Goal: Check status: Check status

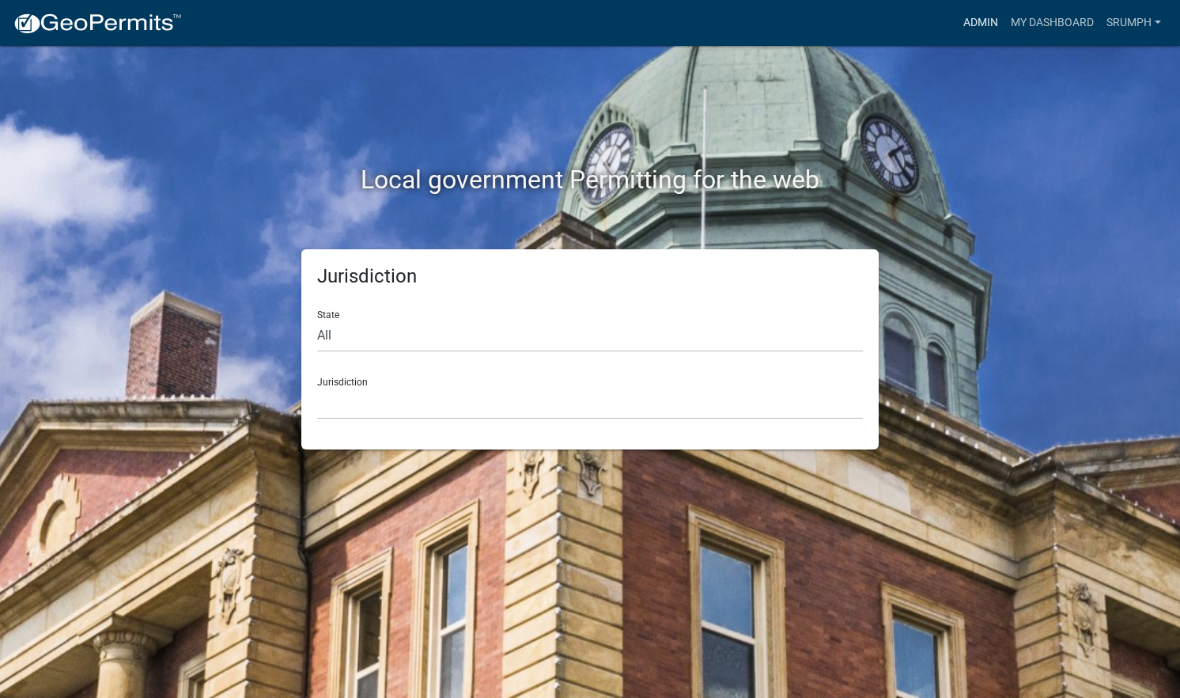
click at [977, 28] on link "Admin" at bounding box center [980, 23] width 47 height 30
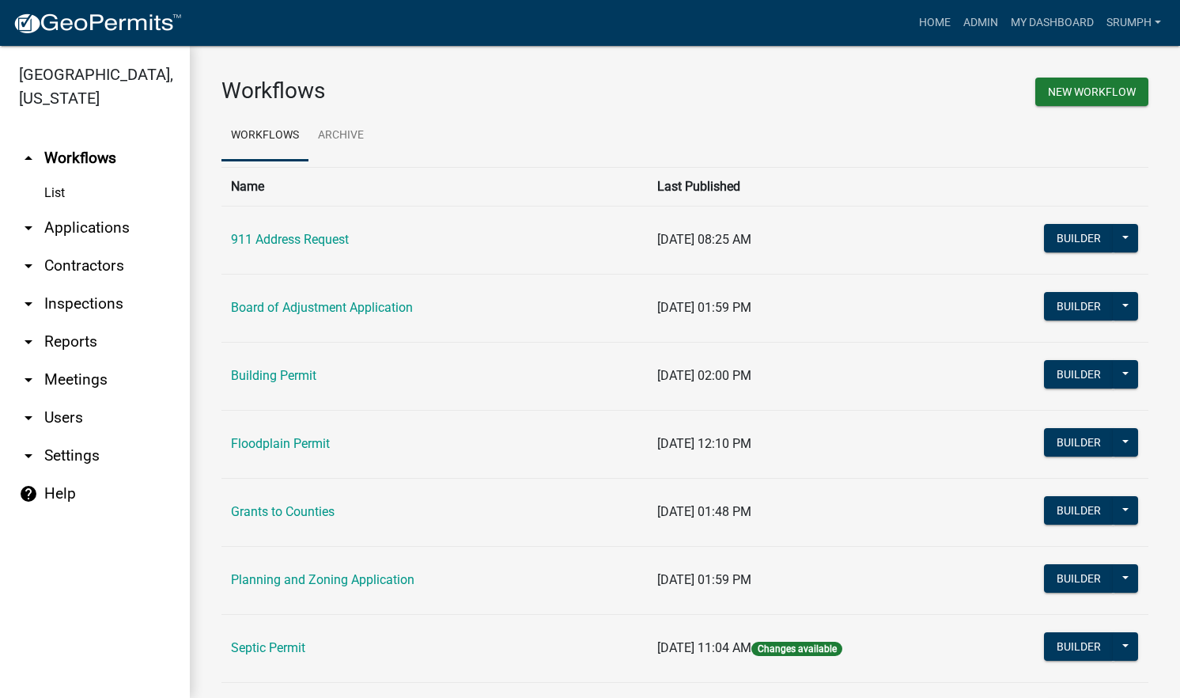
click at [108, 209] on link "arrow_drop_down Applications" at bounding box center [95, 228] width 190 height 38
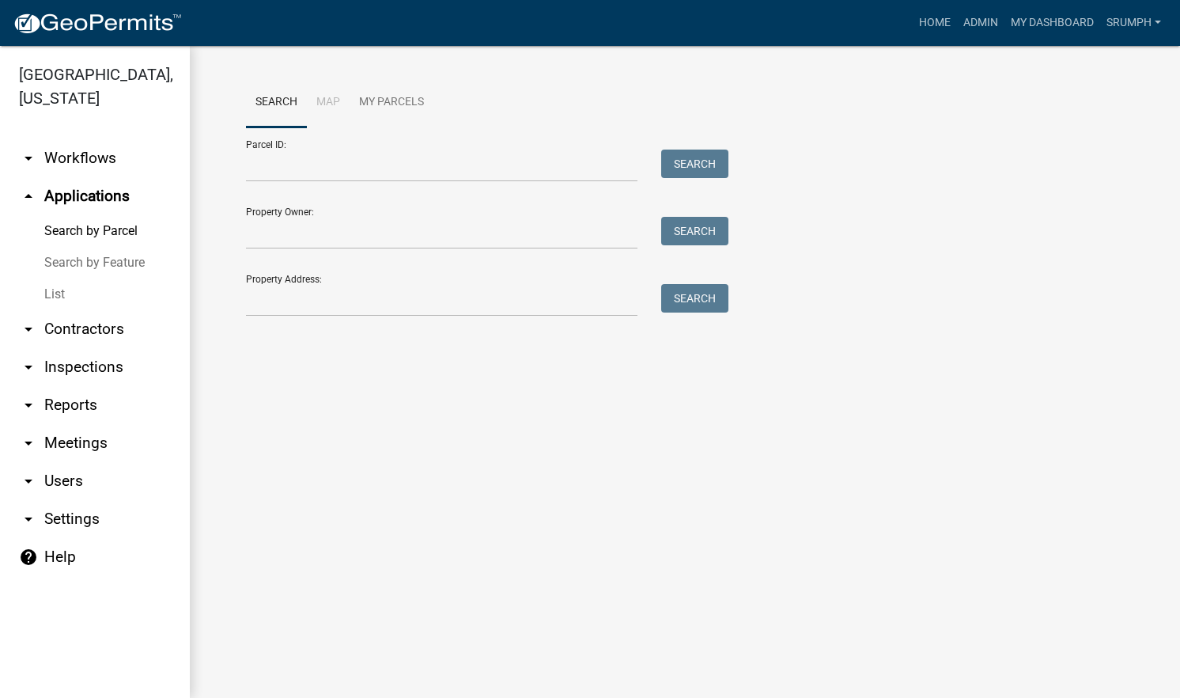
click at [102, 310] on link "arrow_drop_down Contractors" at bounding box center [95, 329] width 190 height 38
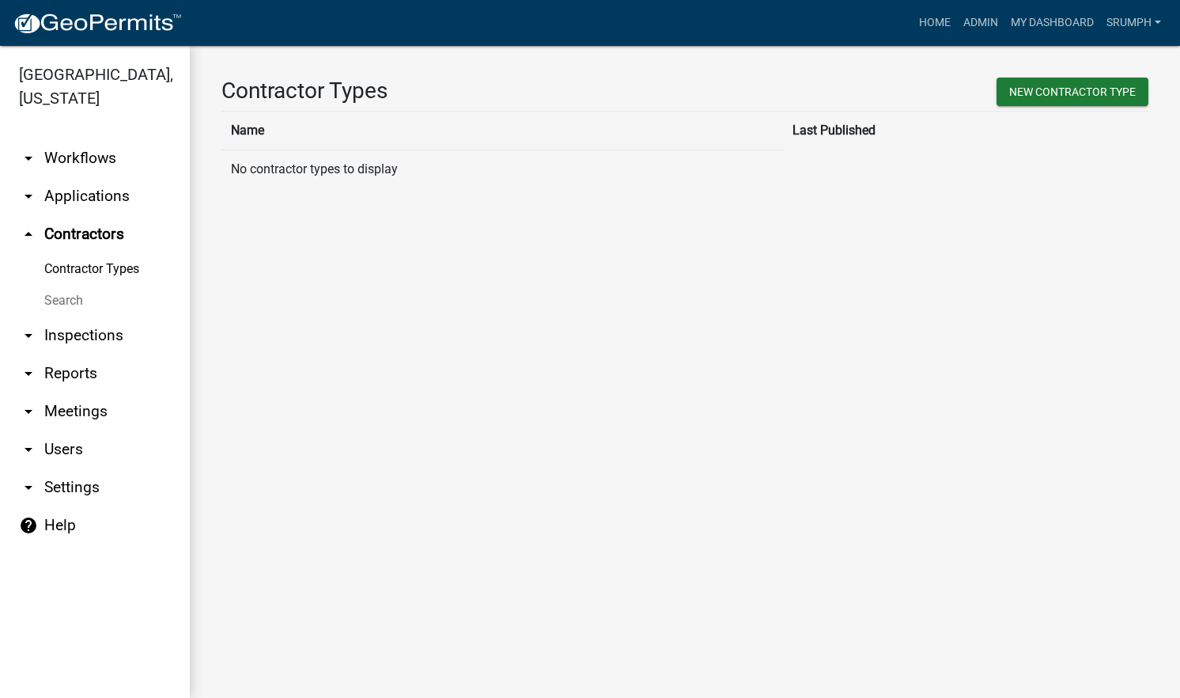
click at [65, 285] on link "Search" at bounding box center [95, 301] width 190 height 32
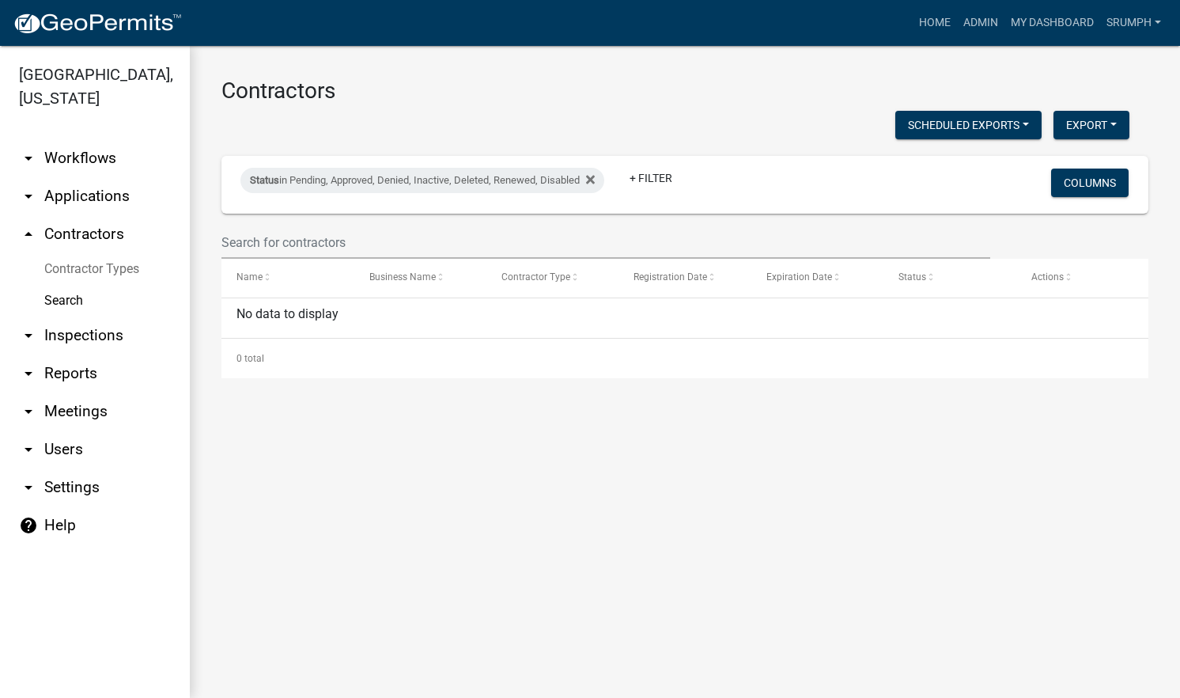
click at [92, 177] on link "arrow_drop_down Applications" at bounding box center [95, 196] width 190 height 38
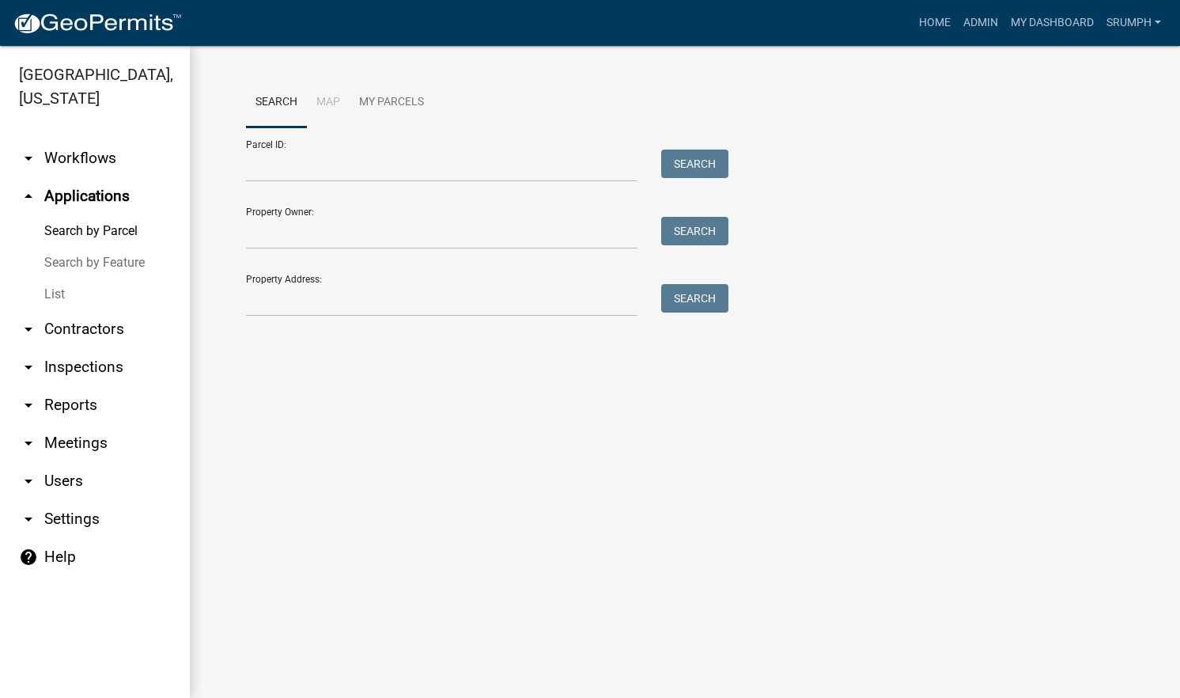
click at [57, 278] on link "List" at bounding box center [95, 294] width 190 height 32
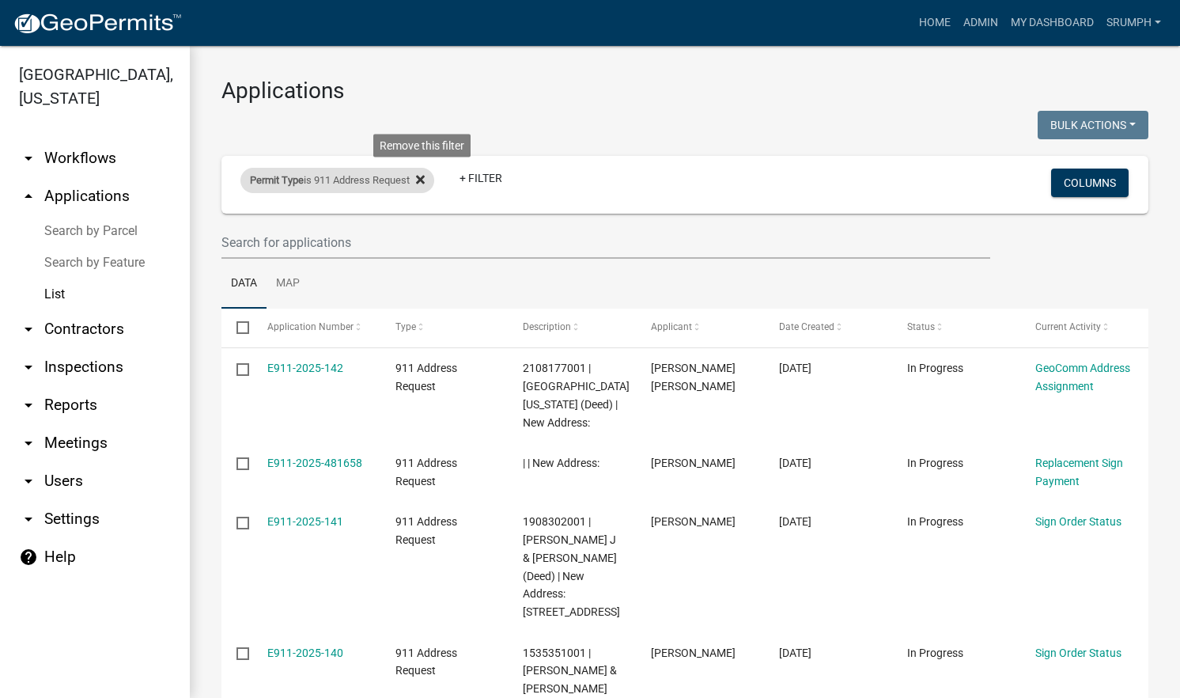
click at [425, 181] on icon at bounding box center [420, 179] width 9 height 9
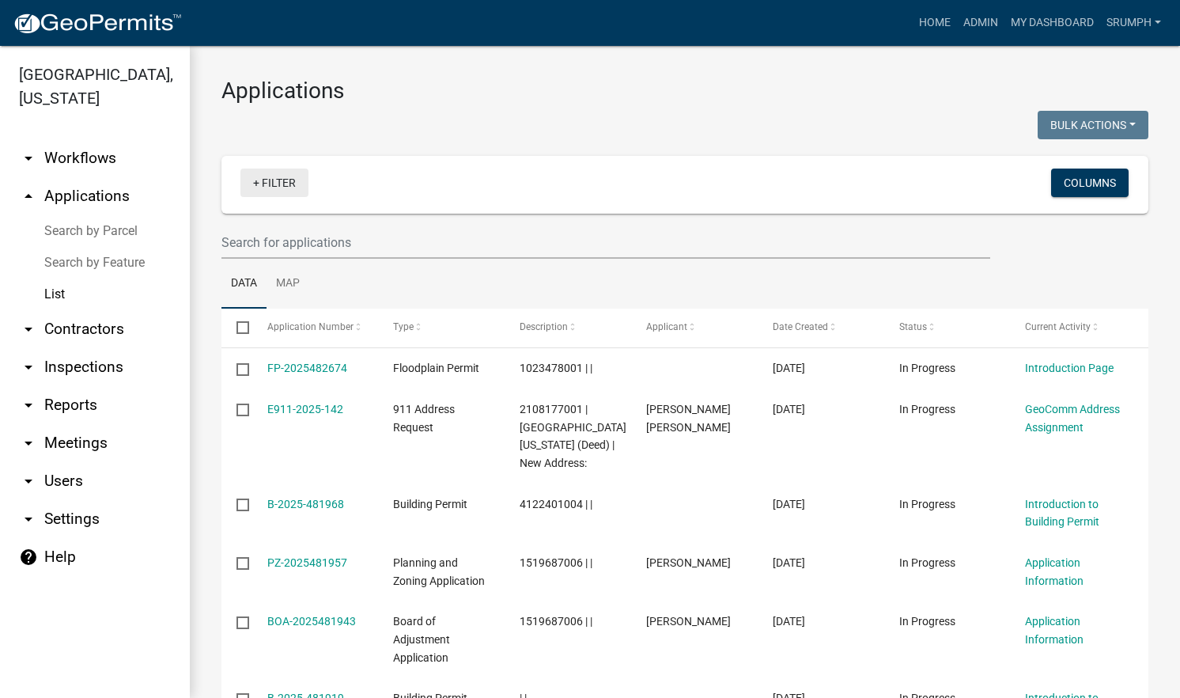
click at [279, 177] on link "+ Filter" at bounding box center [274, 182] width 68 height 28
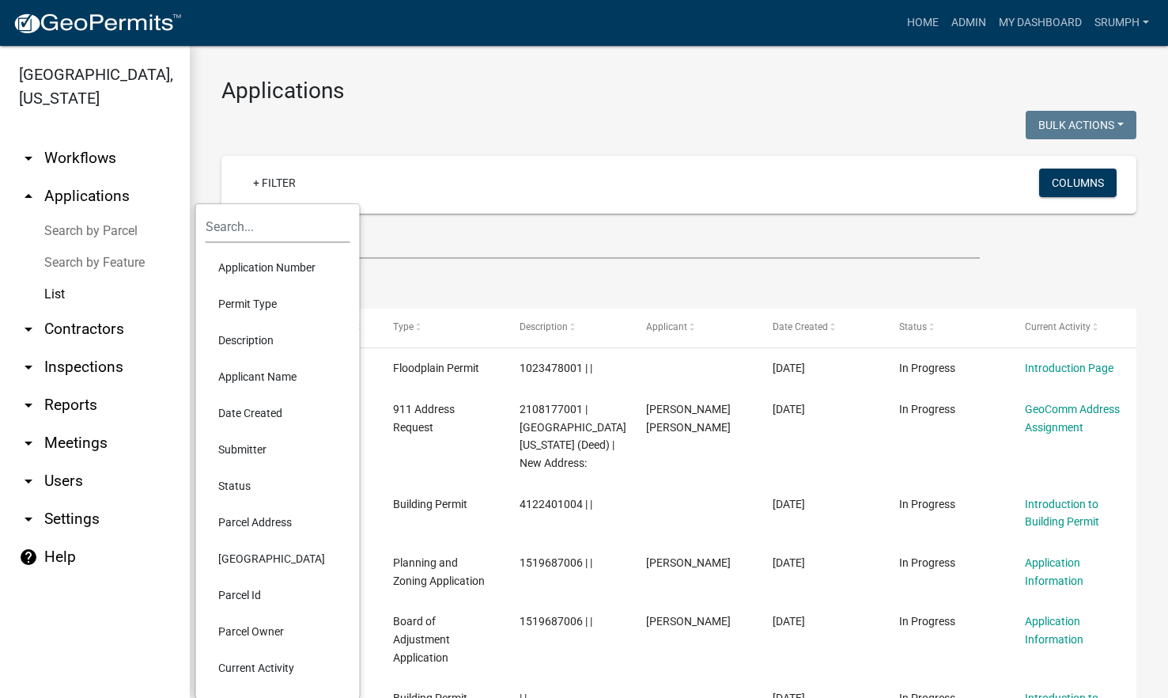
click at [274, 305] on li "Permit Type" at bounding box center [278, 304] width 145 height 36
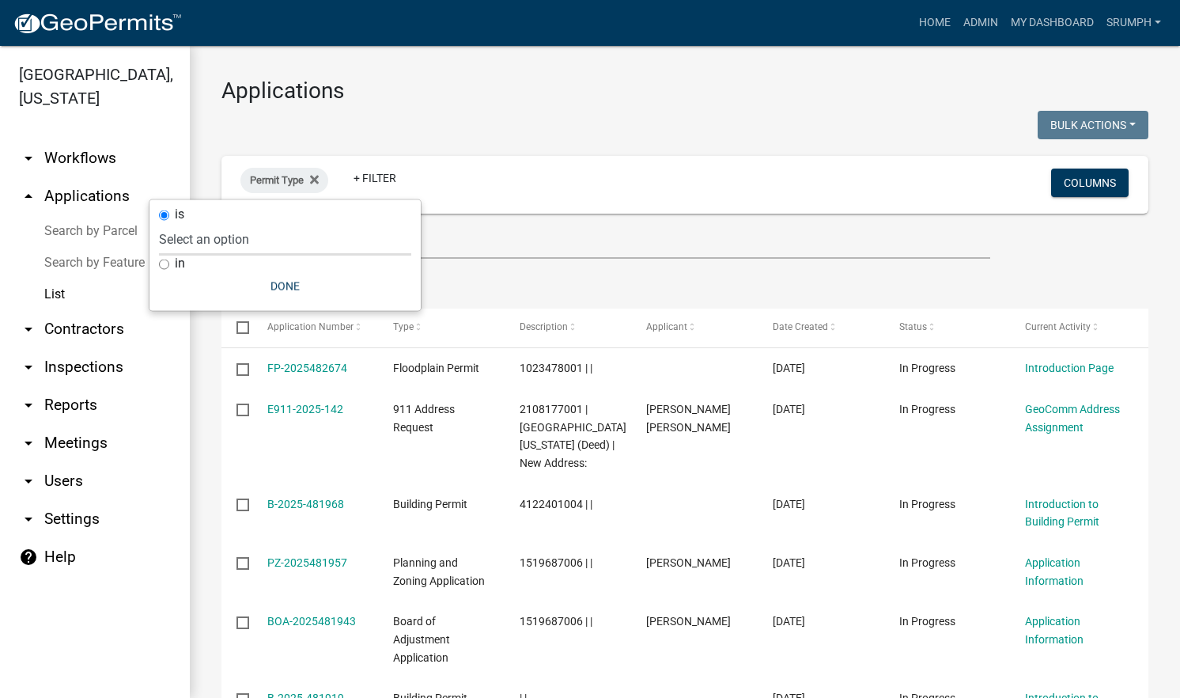
click at [282, 237] on select "Select an option 911 Address Request Board of Adjustment Application Building P…" at bounding box center [285, 239] width 252 height 32
select select "025c92d5-c46c-4920-b838-52c8dfdb9525"
click at [196, 223] on select "Select an option 911 Address Request Board of Adjustment Application Building P…" at bounding box center [285, 239] width 252 height 32
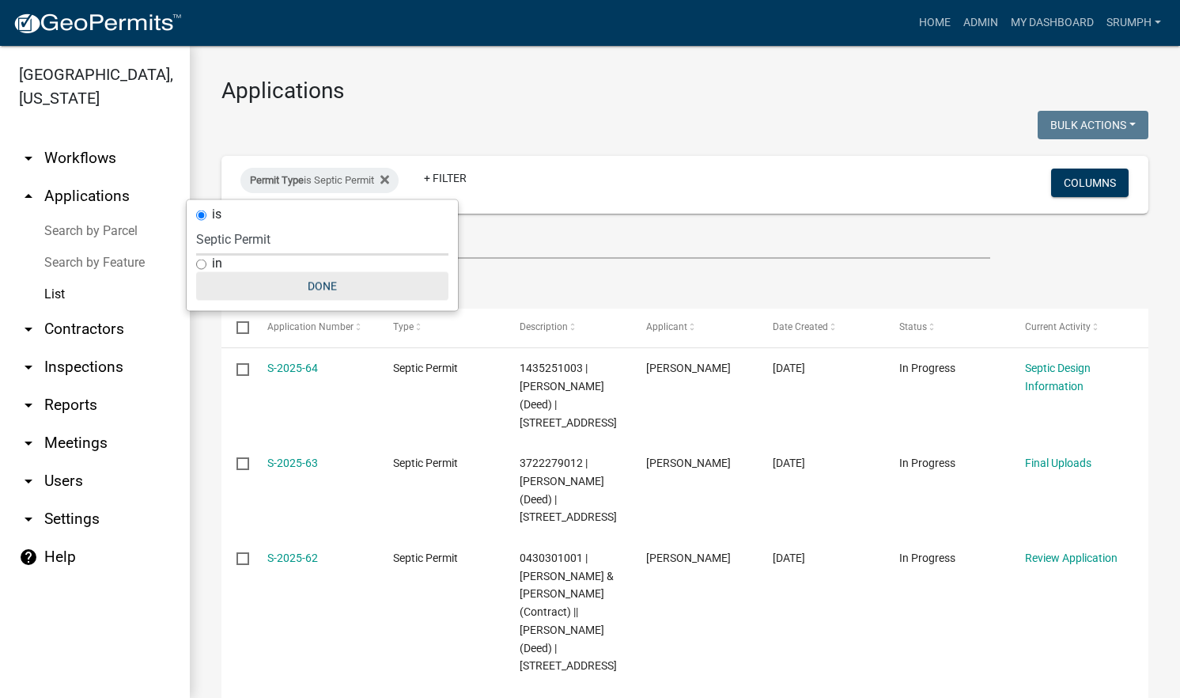
click at [327, 283] on button "Done" at bounding box center [322, 286] width 252 height 28
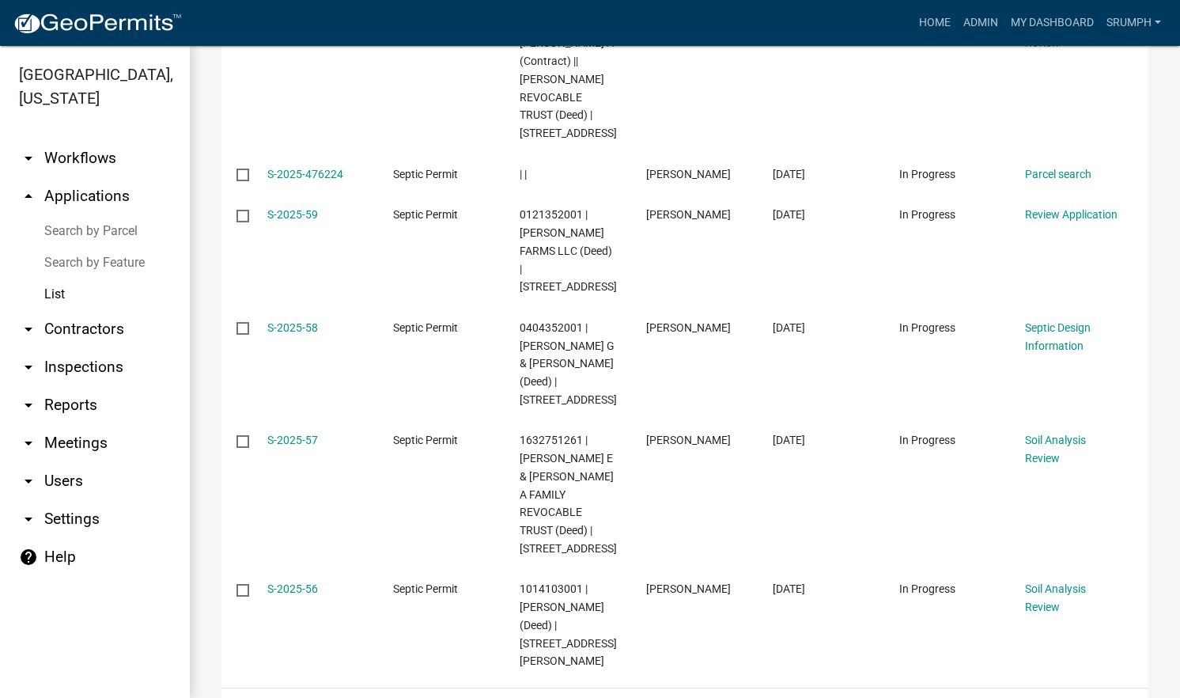
scroll to position [868, 0]
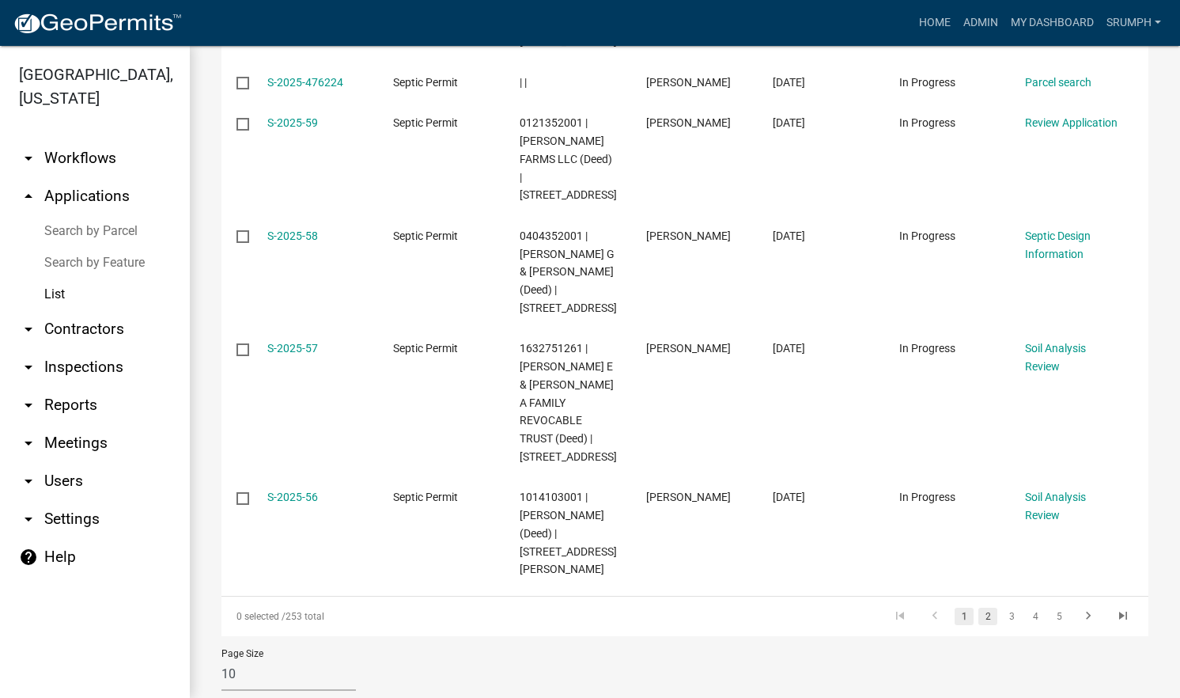
click at [978, 607] on link "2" at bounding box center [987, 615] width 19 height 17
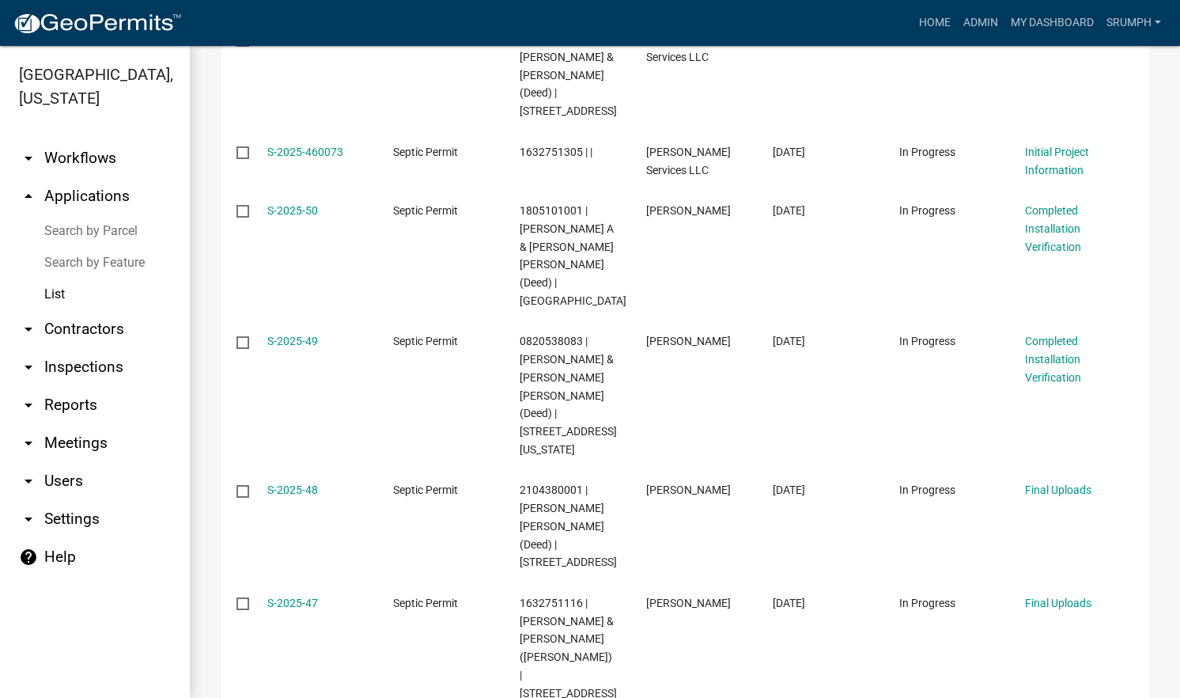
scroll to position [832, 0]
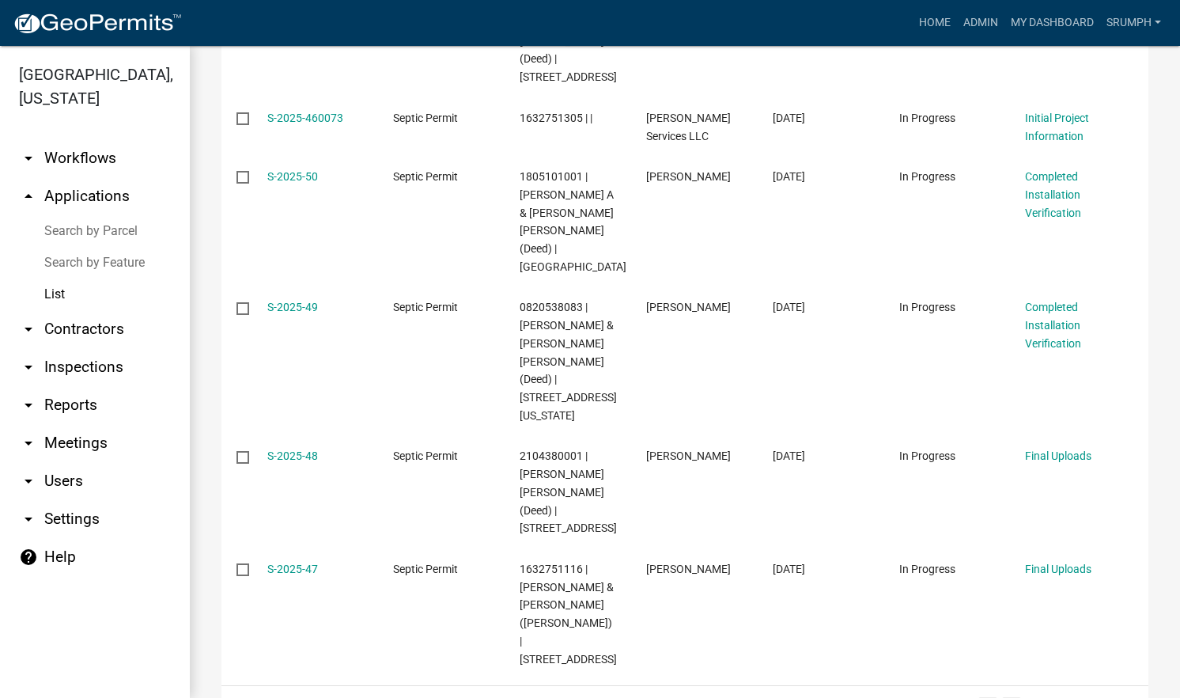
click at [1002, 697] on link "3" at bounding box center [1011, 705] width 19 height 17
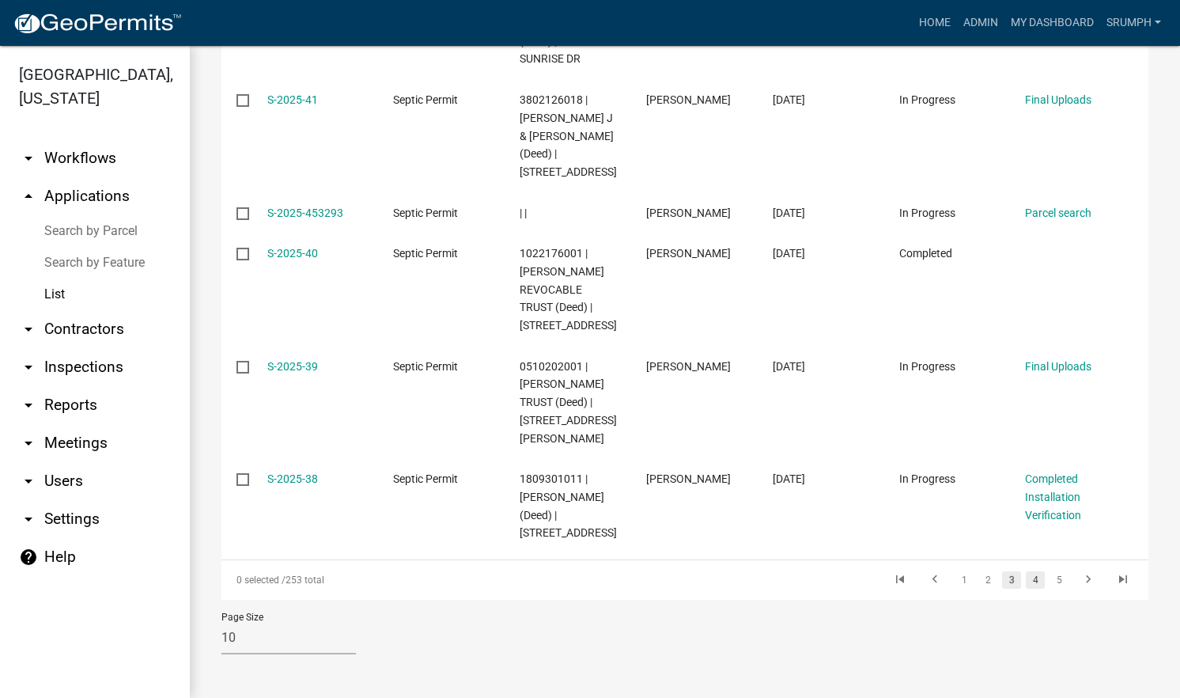
click at [1026, 579] on link "4" at bounding box center [1035, 579] width 19 height 17
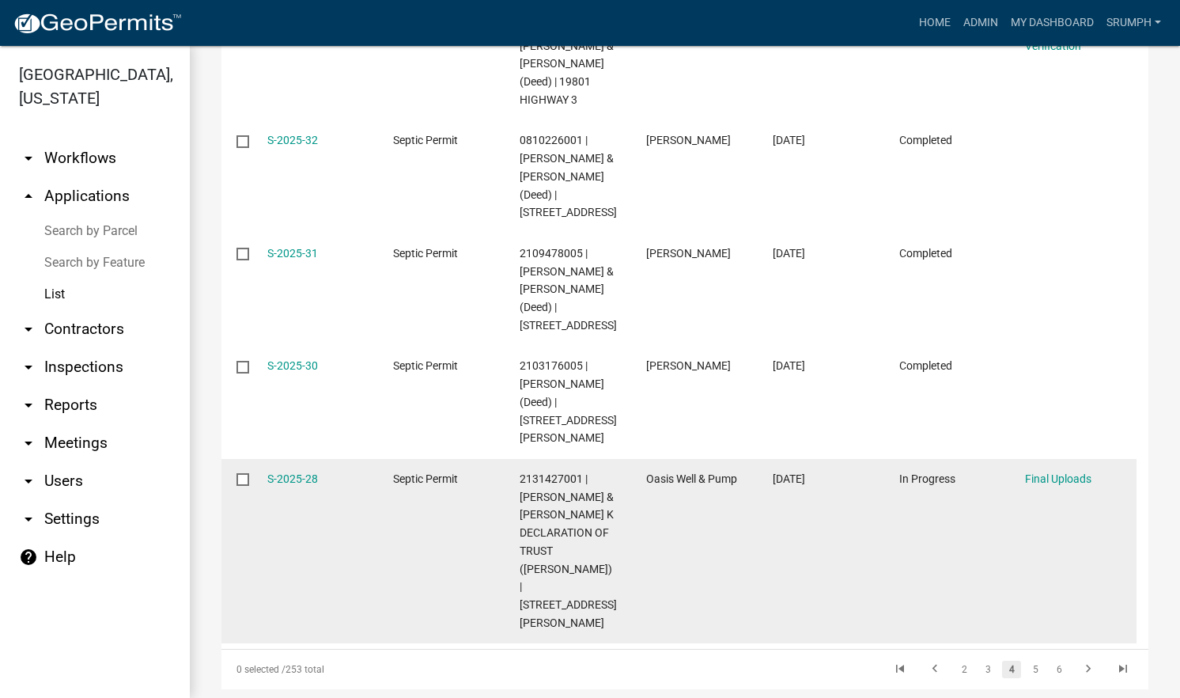
scroll to position [742, 0]
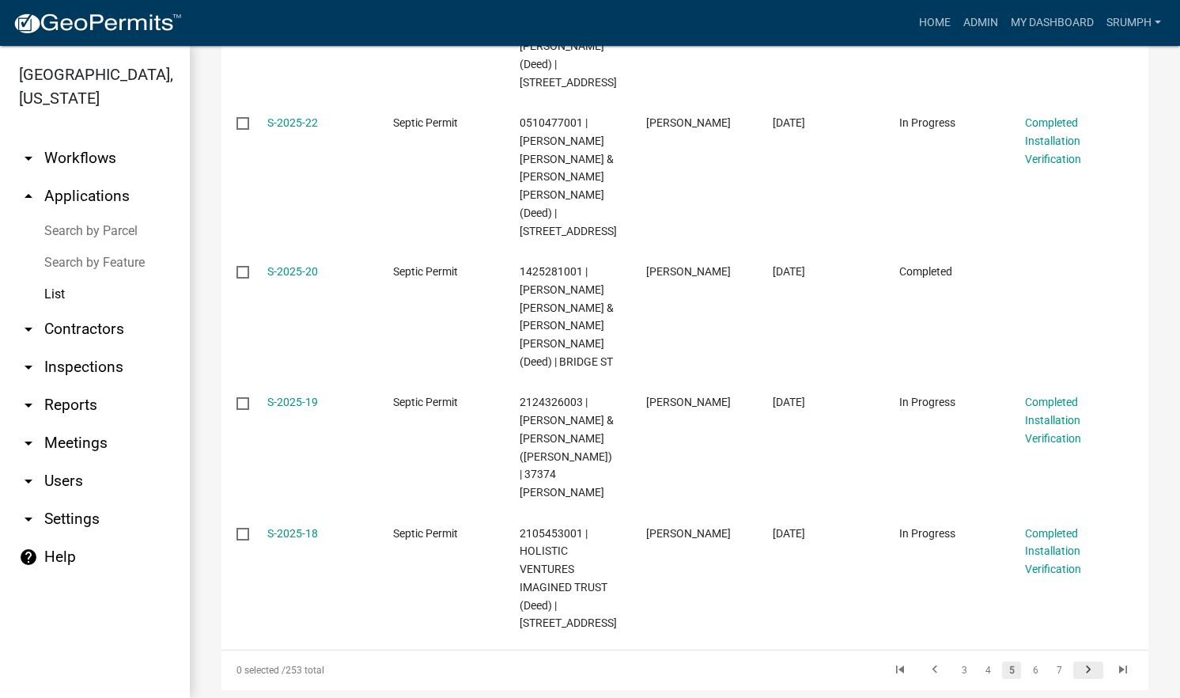
click at [1078, 665] on icon "go to next page" at bounding box center [1088, 671] width 21 height 19
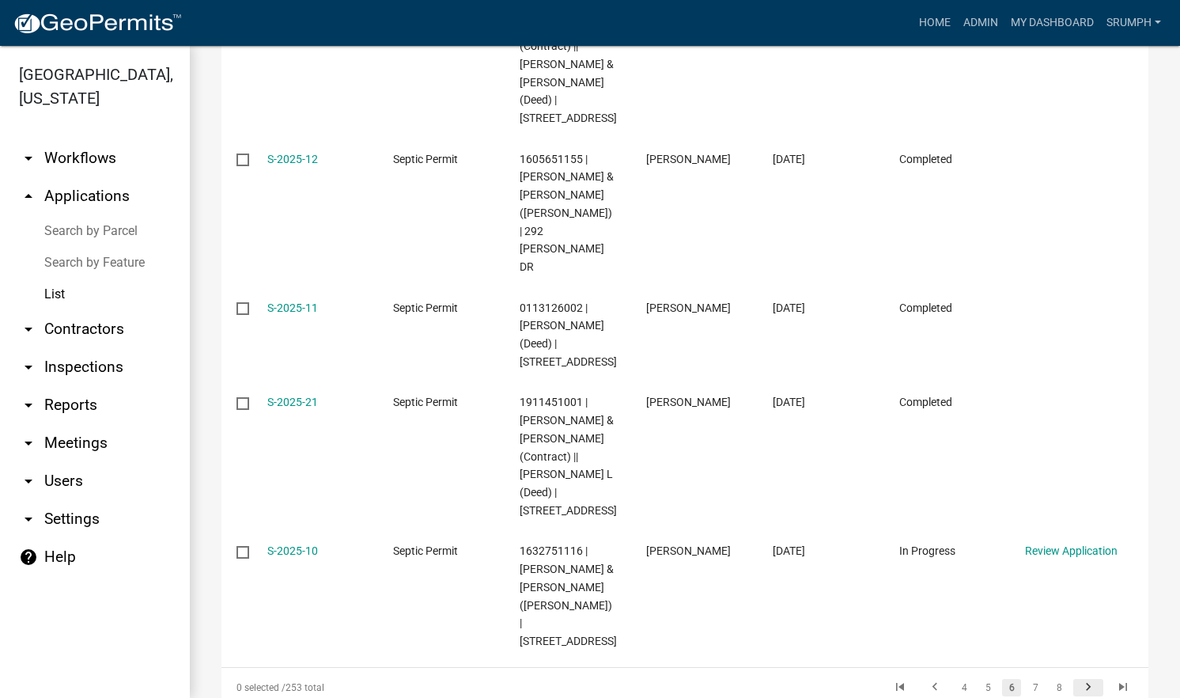
scroll to position [760, 0]
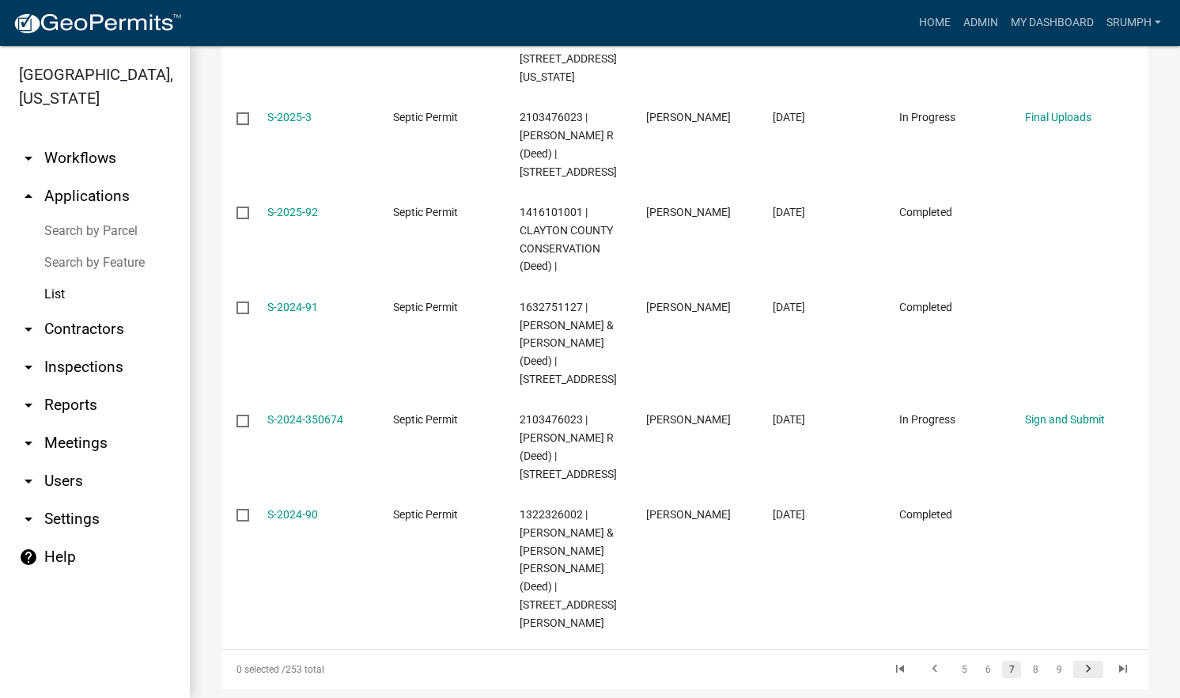
click at [1078, 661] on icon "go to next page" at bounding box center [1088, 670] width 21 height 19
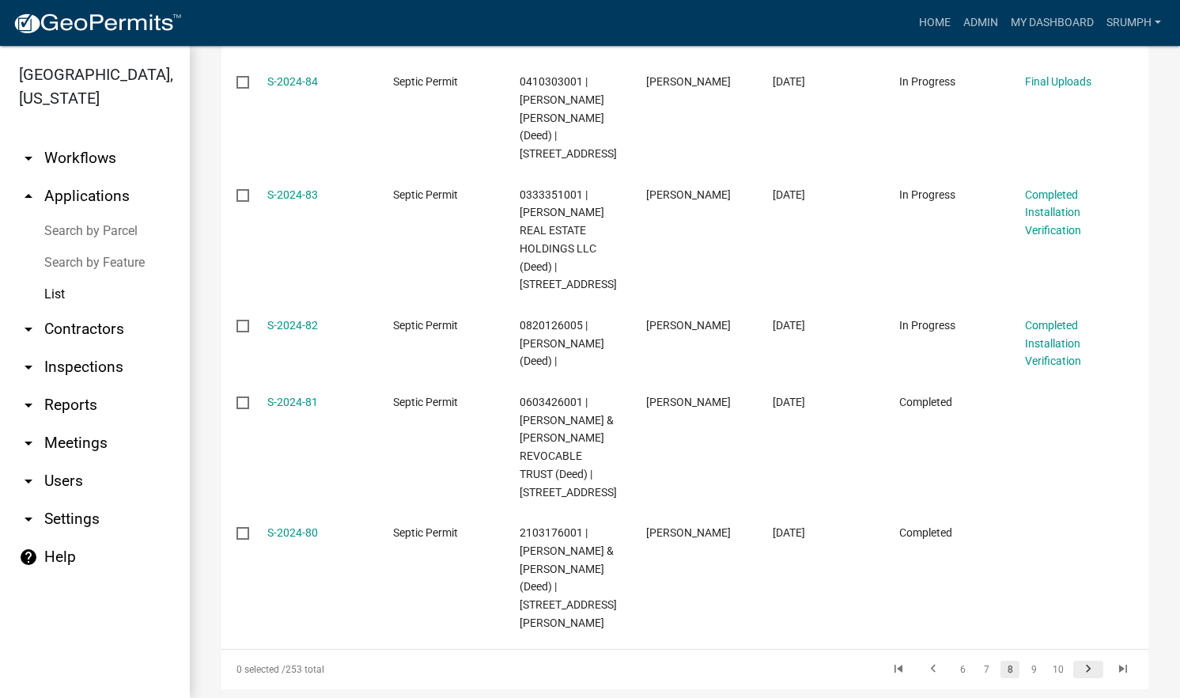
click at [1078, 661] on icon "go to next page" at bounding box center [1088, 670] width 21 height 19
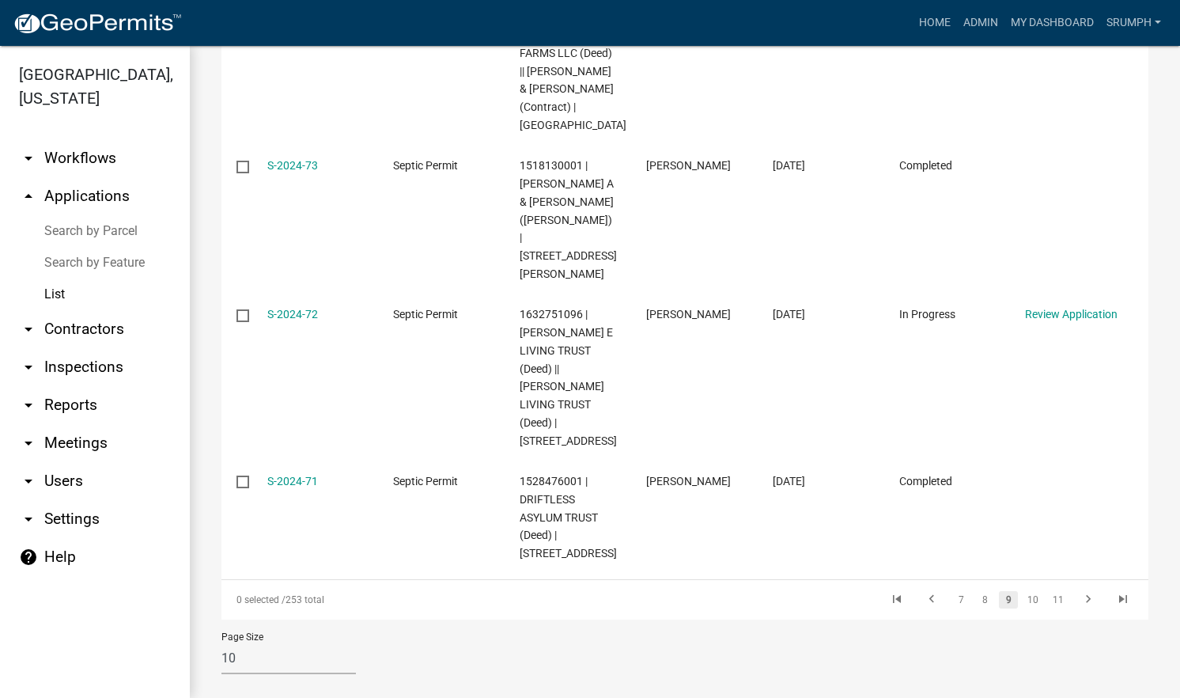
scroll to position [1192, 0]
click at [1118, 589] on icon "go to last page" at bounding box center [1123, 598] width 21 height 19
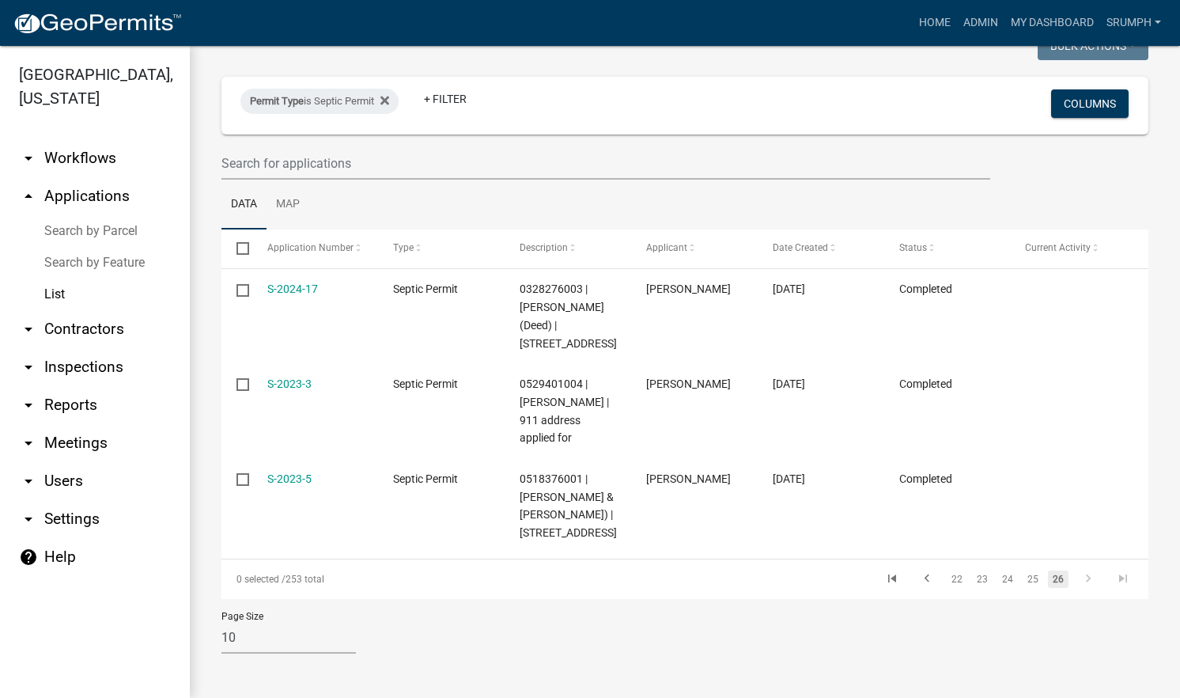
scroll to position [61, 0]
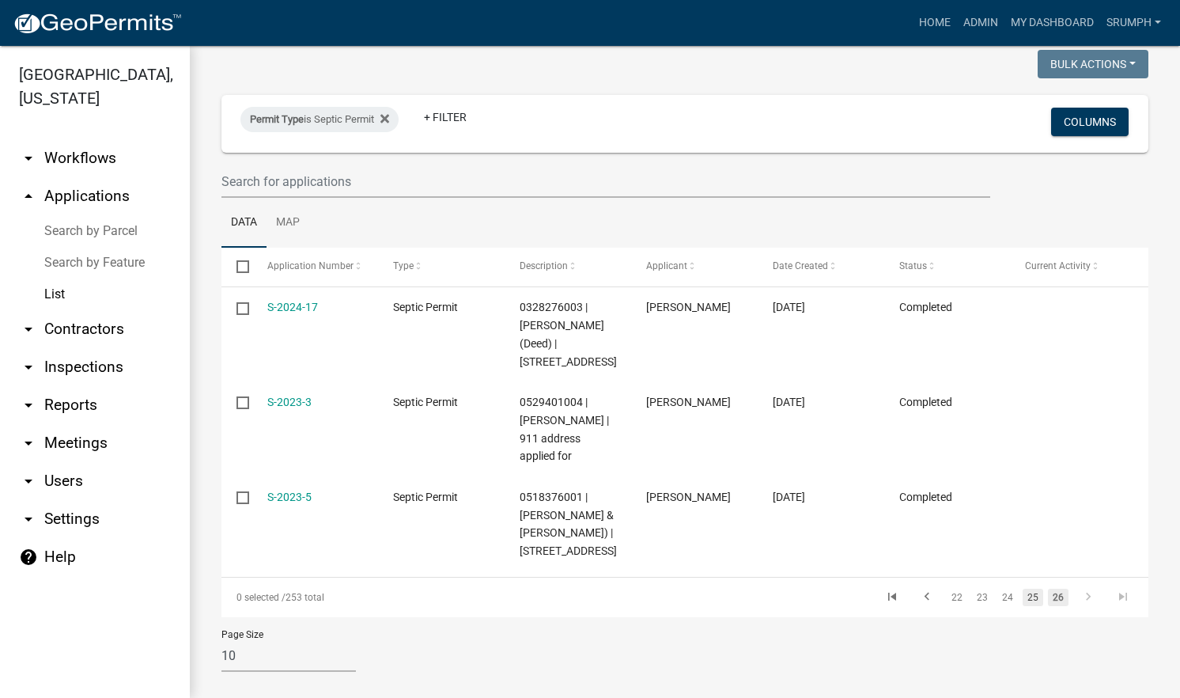
click at [1023, 589] on link "25" at bounding box center [1033, 597] width 21 height 17
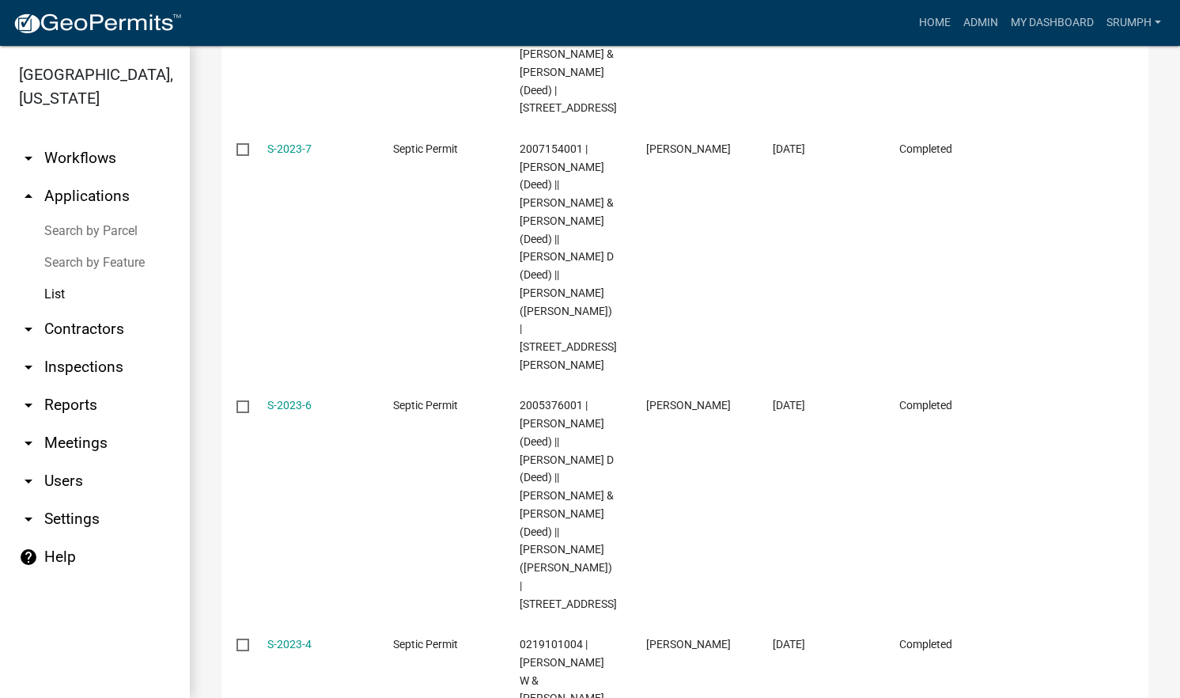
scroll to position [1012, 0]
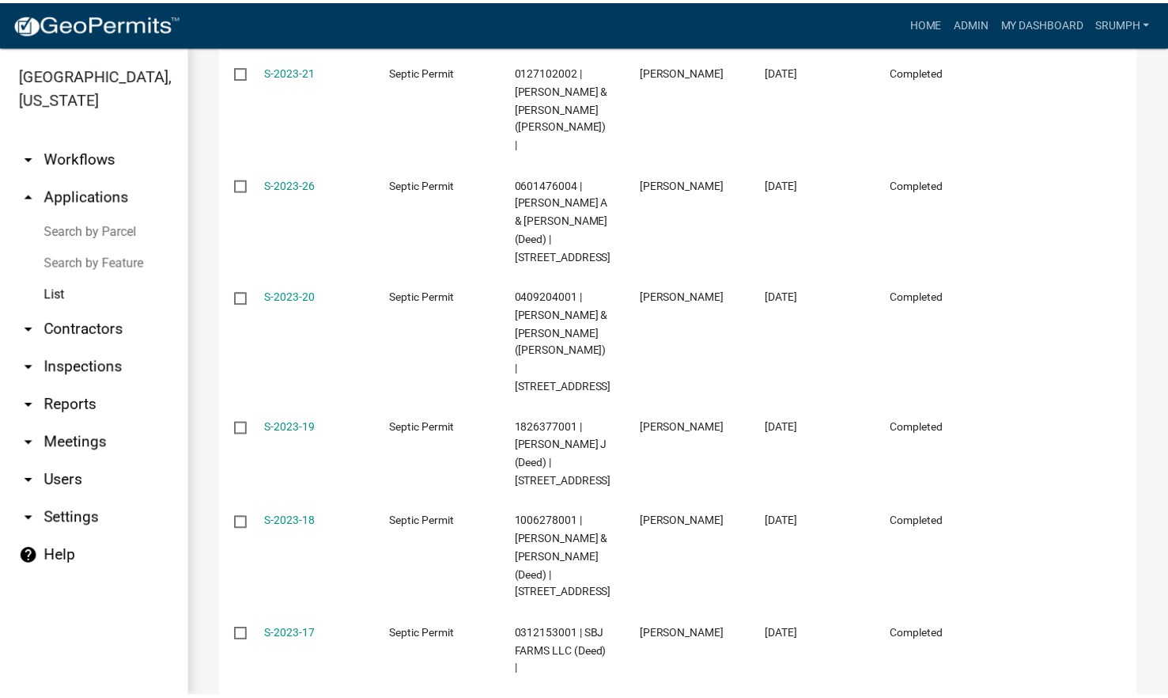
scroll to position [375, 0]
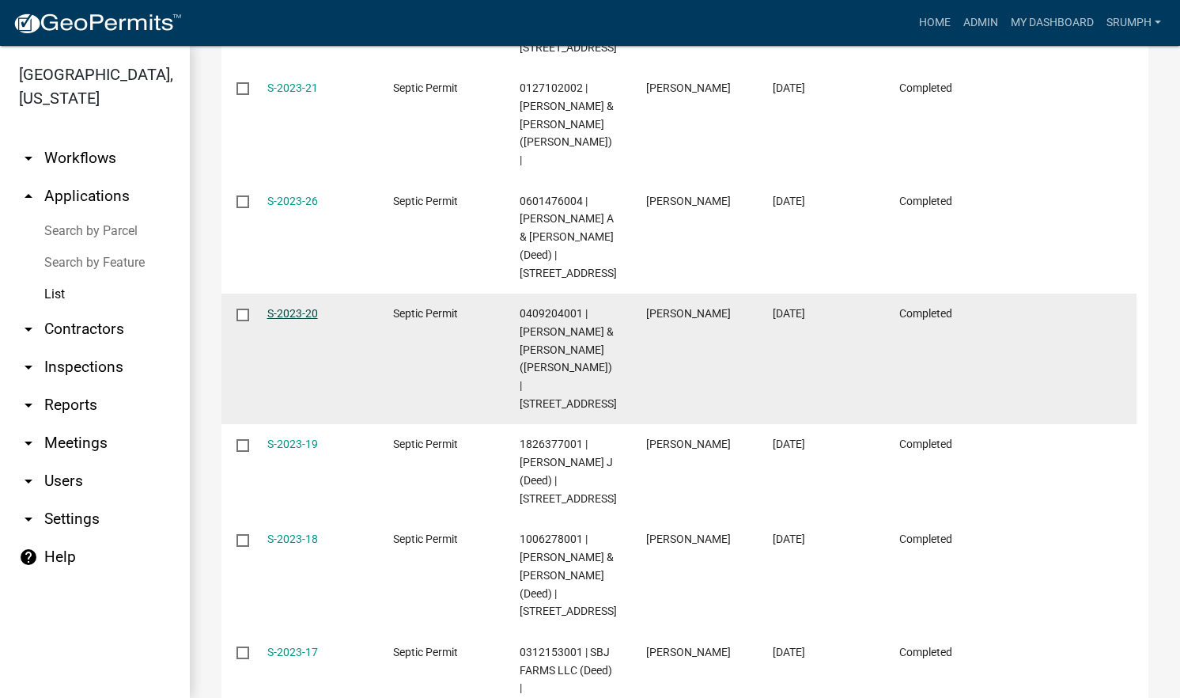
click at [292, 307] on link "S-2023-20" at bounding box center [292, 313] width 51 height 13
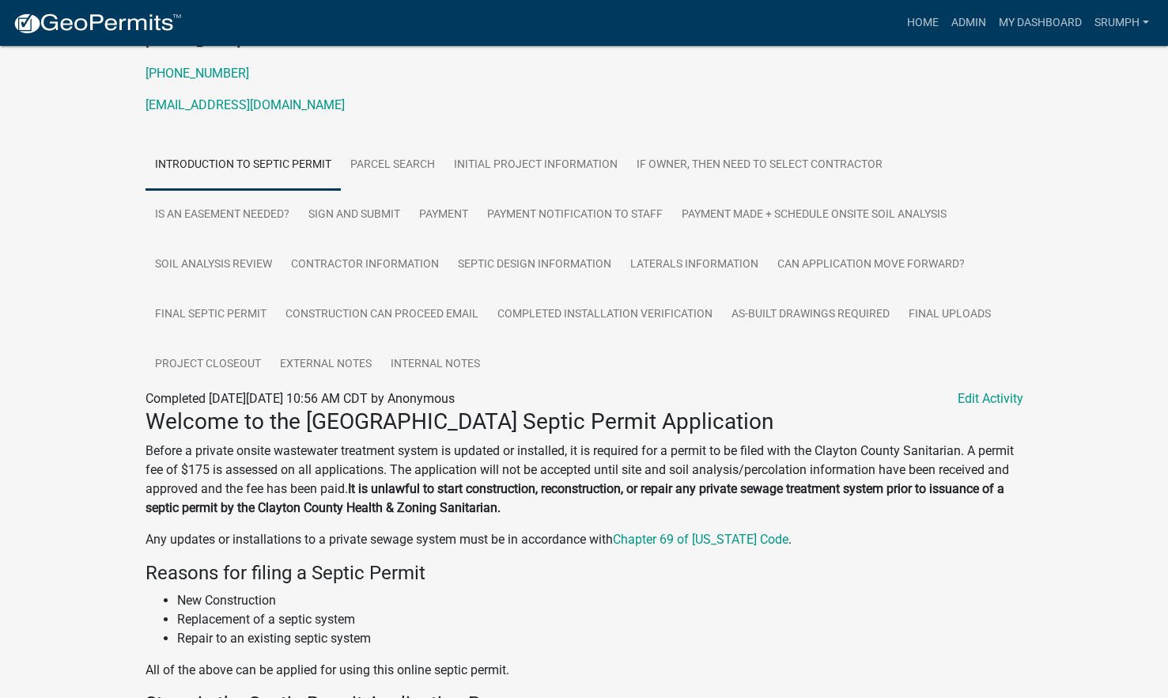
scroll to position [215, 0]
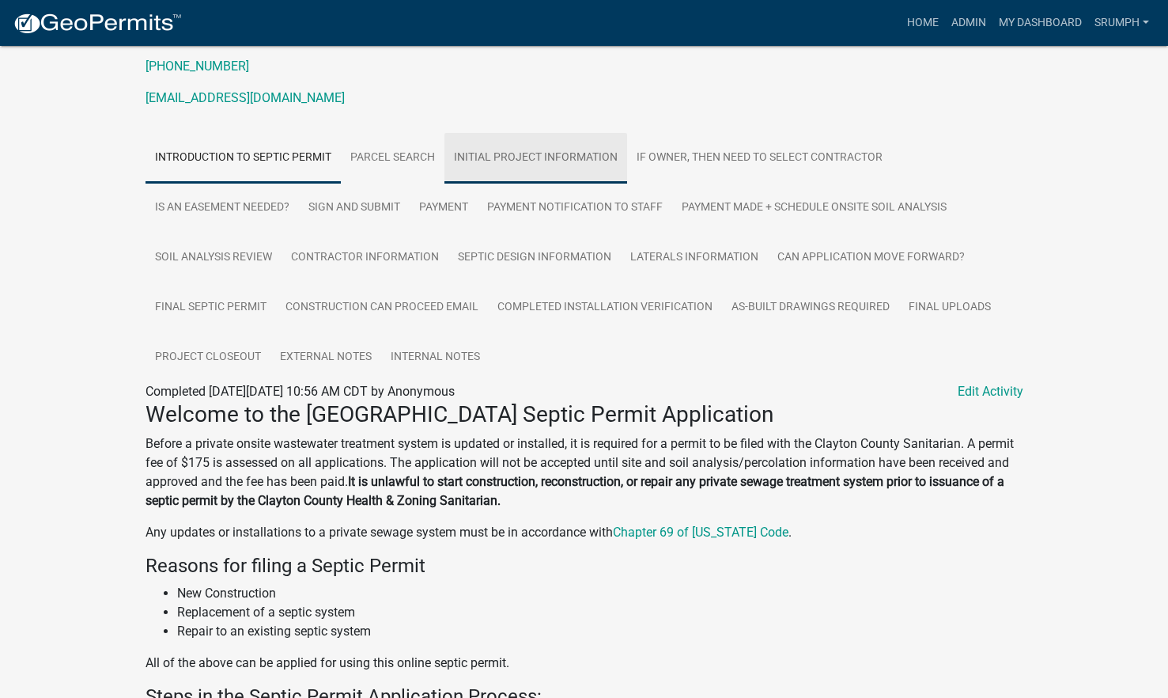
click at [514, 154] on link "Initial Project Information" at bounding box center [536, 158] width 183 height 51
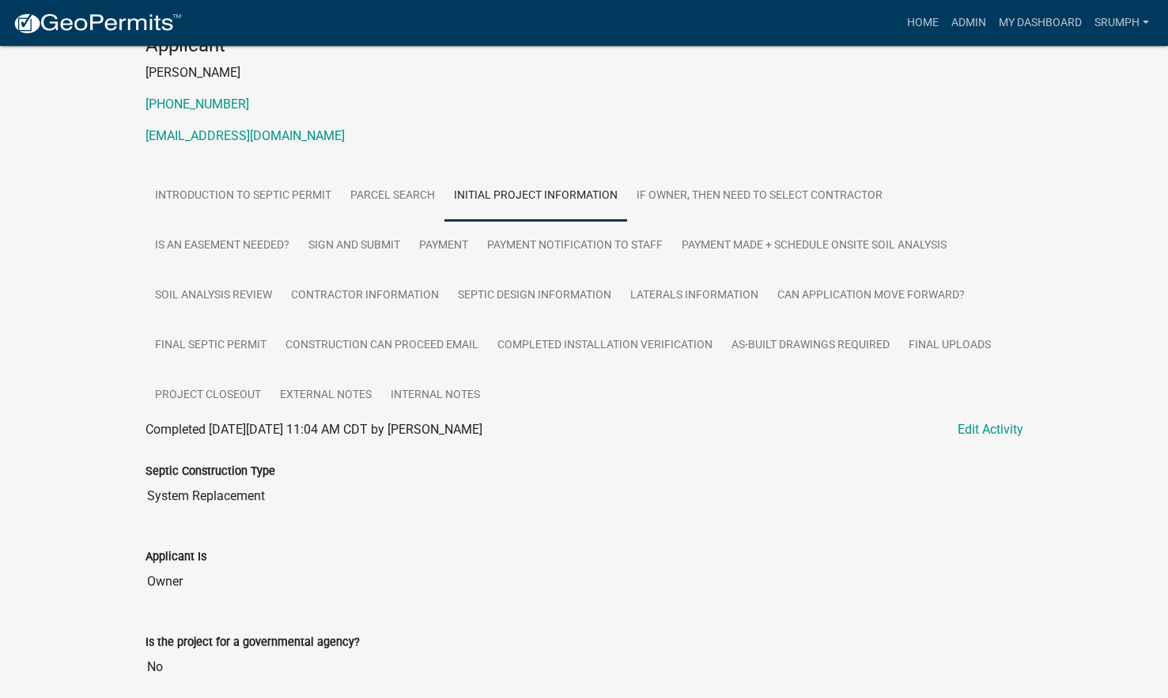
scroll to position [168, 0]
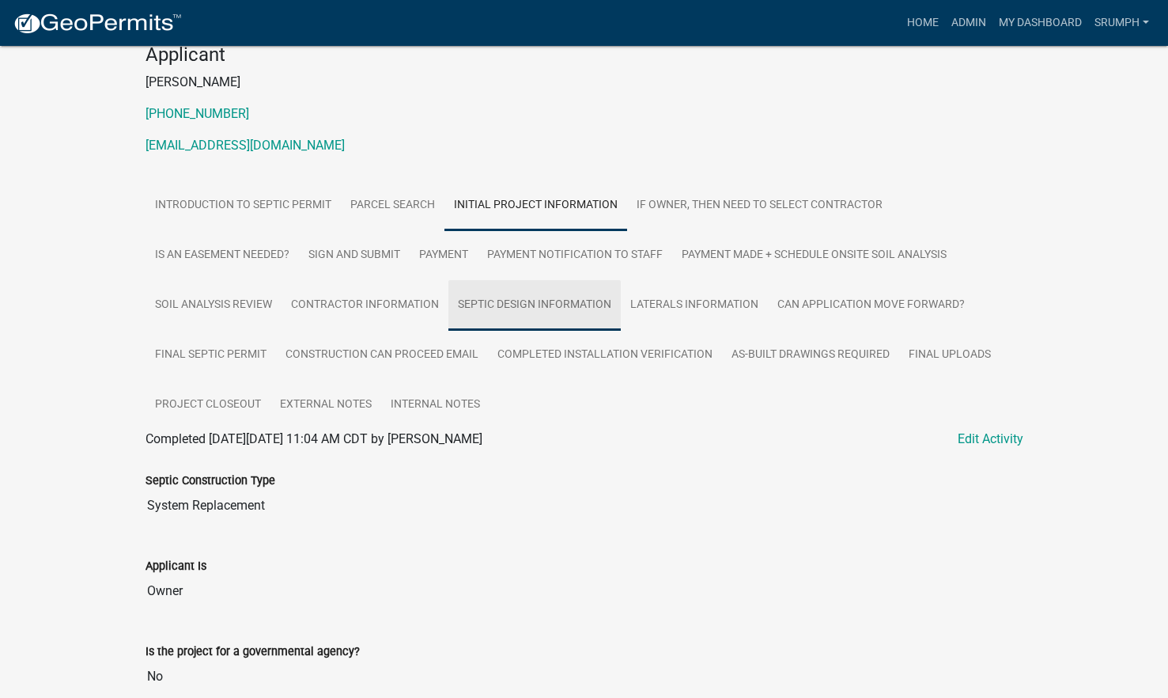
click at [568, 299] on link "Septic Design Information" at bounding box center [535, 305] width 172 height 51
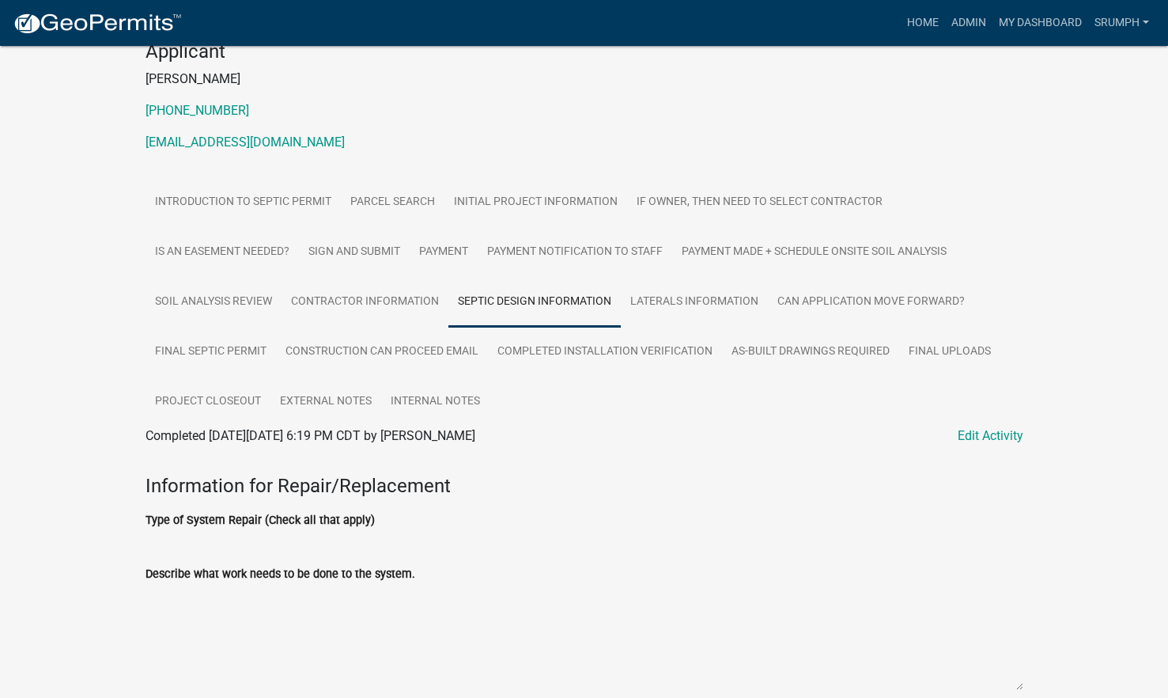
scroll to position [255, 0]
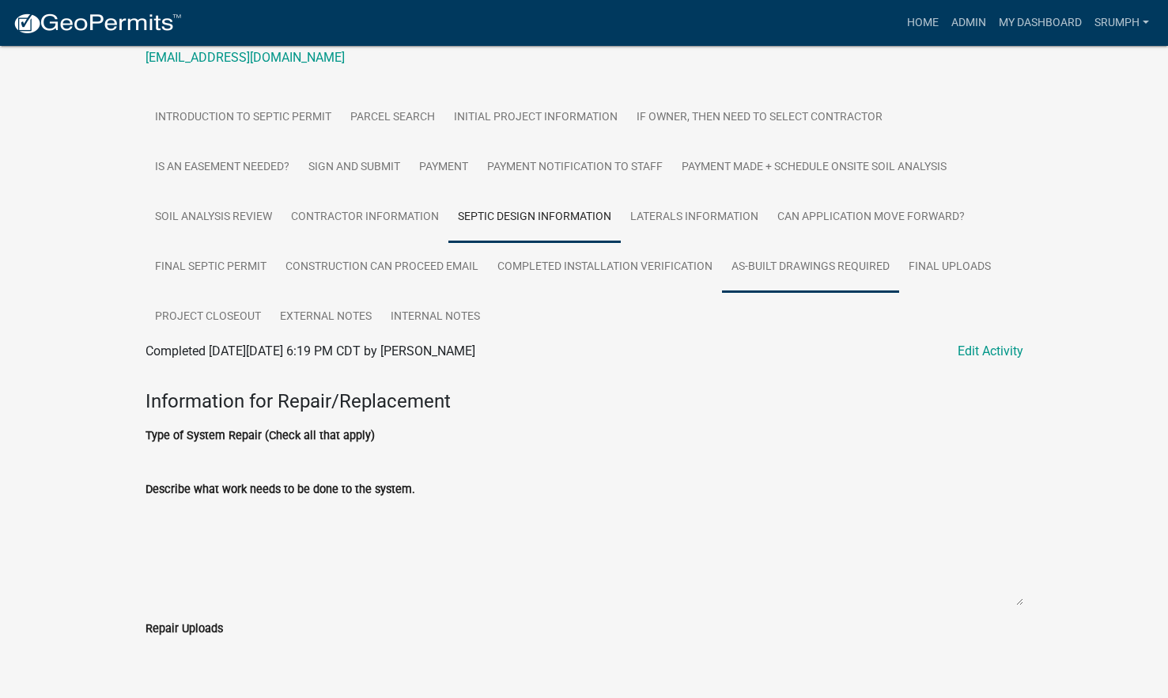
click at [790, 273] on link "As-Built Drawings Required" at bounding box center [810, 267] width 177 height 51
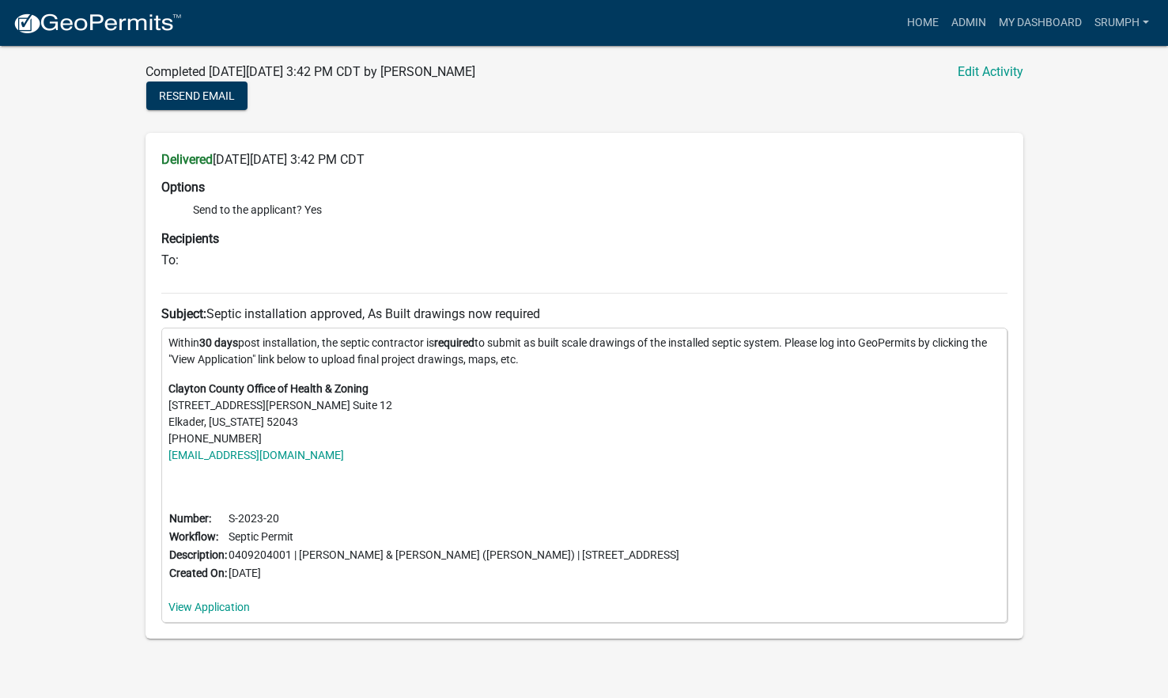
scroll to position [519, 0]
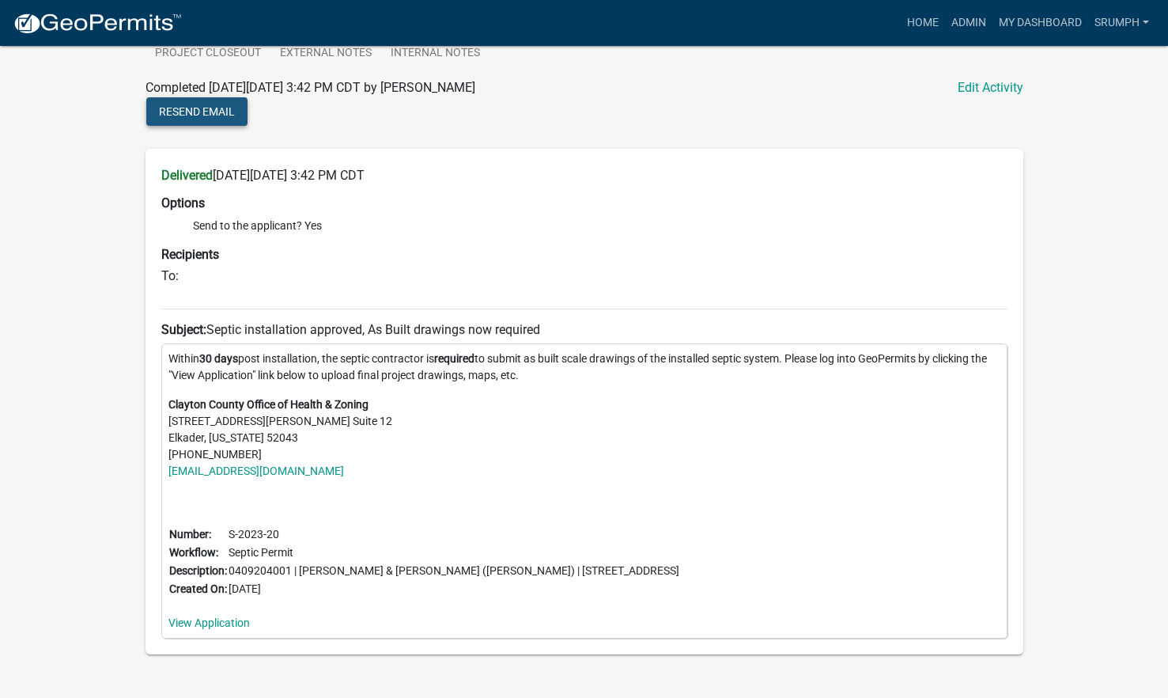
click at [217, 110] on span "Resend Email" at bounding box center [197, 111] width 76 height 13
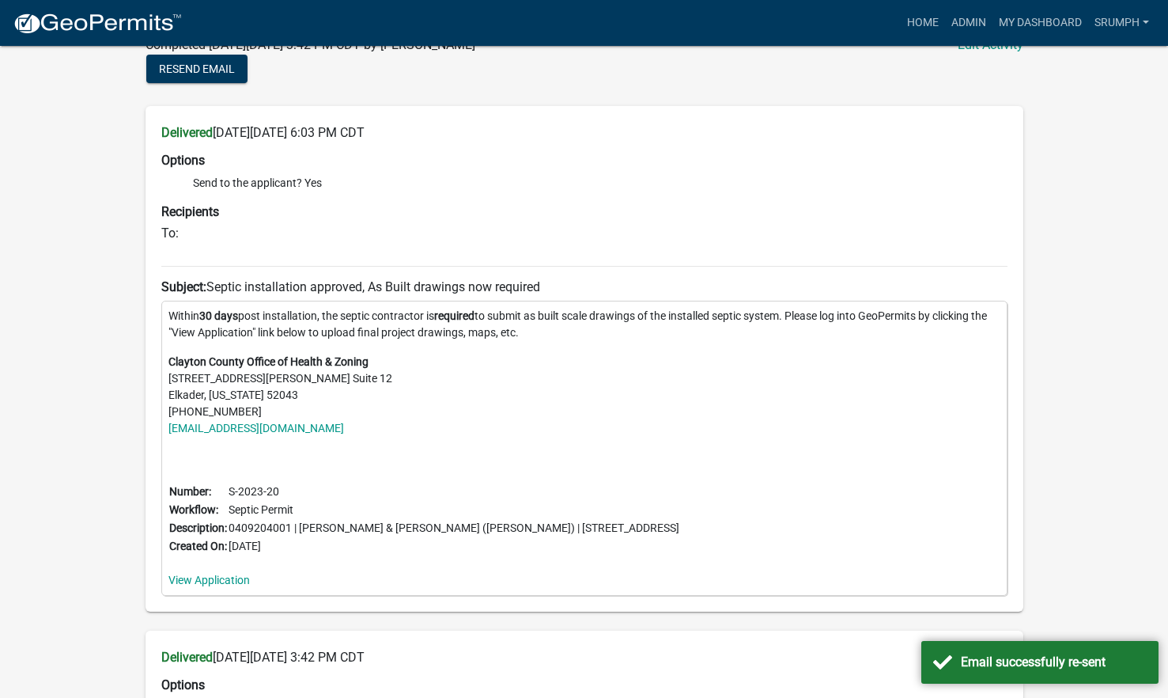
scroll to position [561, 0]
click at [188, 575] on link "View Application" at bounding box center [208, 580] width 81 height 13
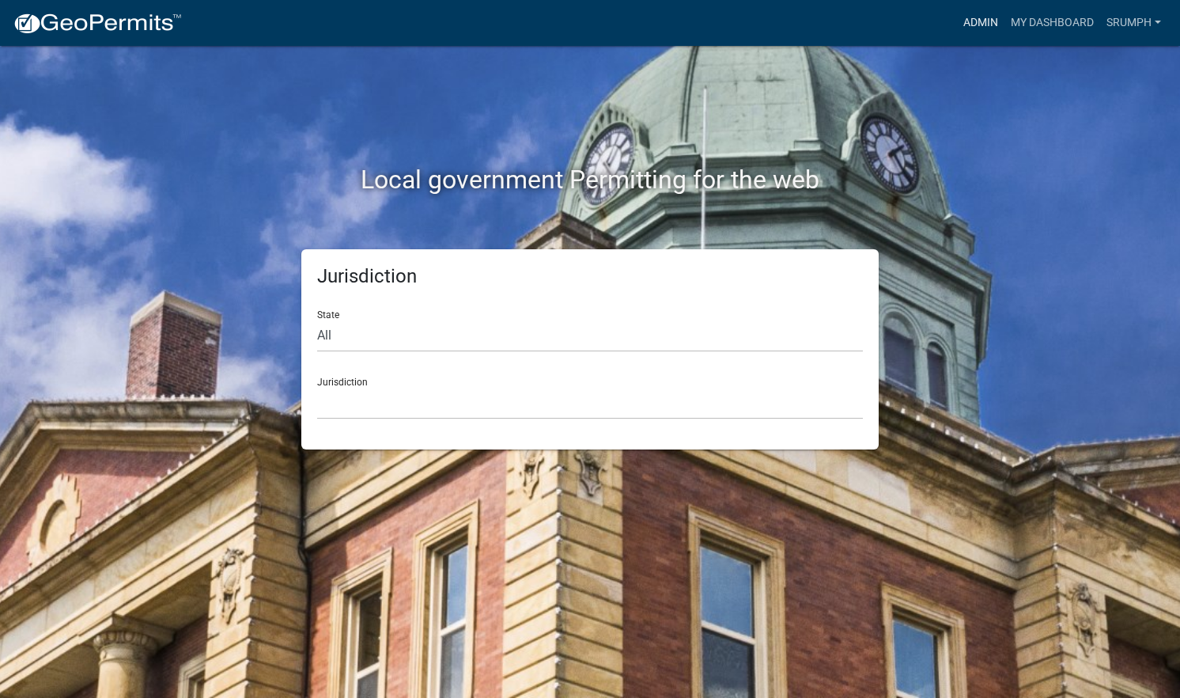
click at [974, 29] on link "Admin" at bounding box center [980, 23] width 47 height 30
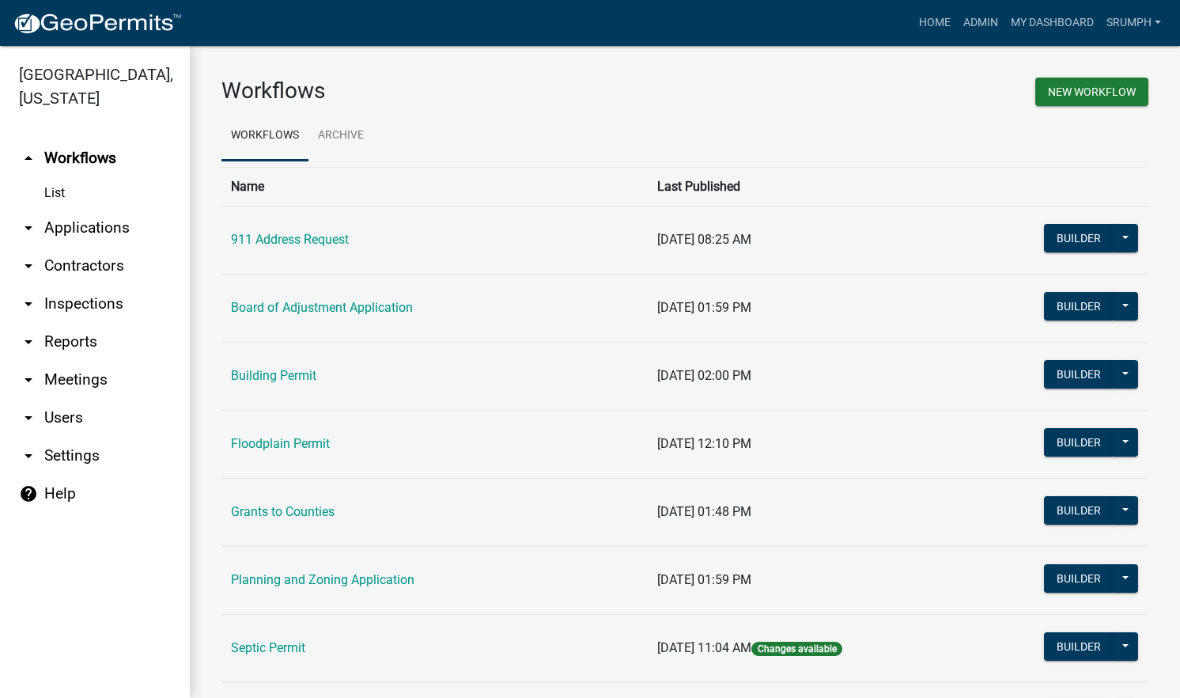
click at [104, 214] on link "arrow_drop_down Applications" at bounding box center [95, 228] width 190 height 38
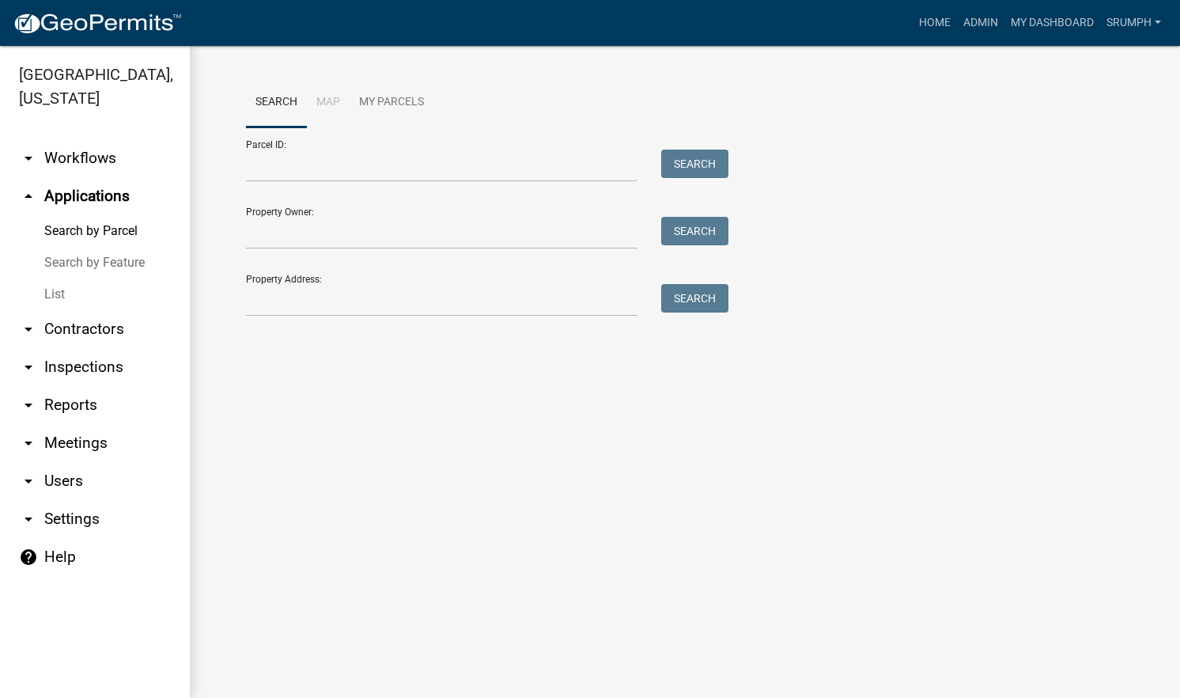
click at [62, 278] on link "List" at bounding box center [95, 294] width 190 height 32
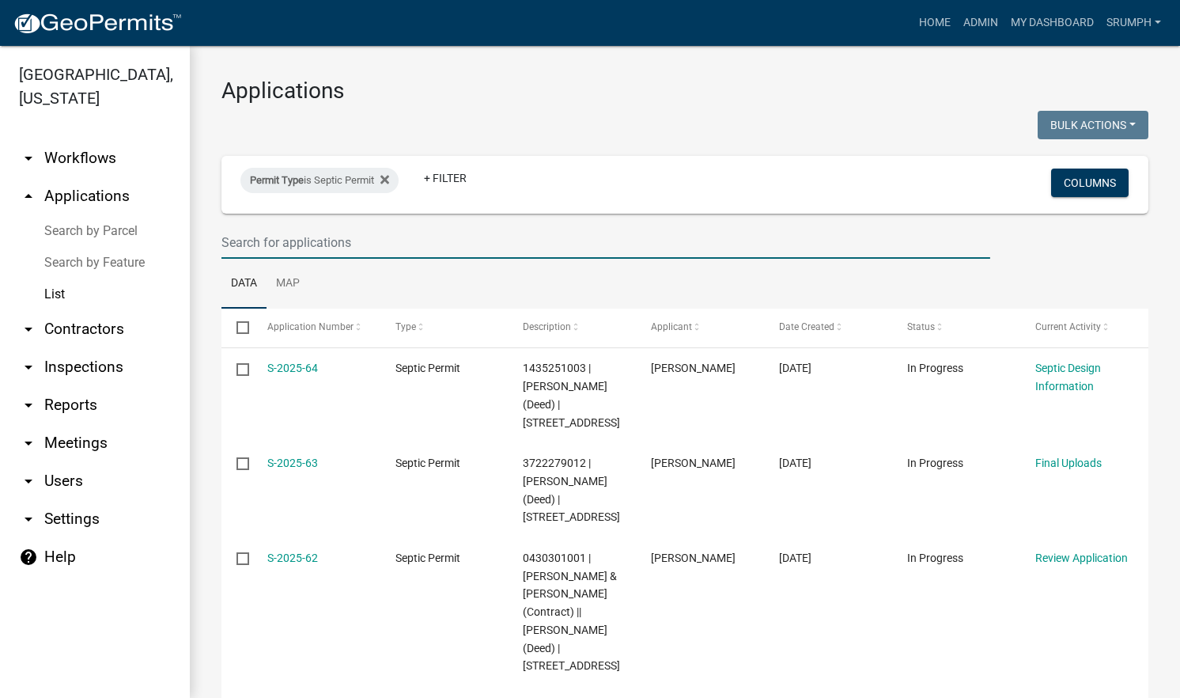
click at [349, 239] on input "text" at bounding box center [605, 242] width 769 height 32
type input "rumph"
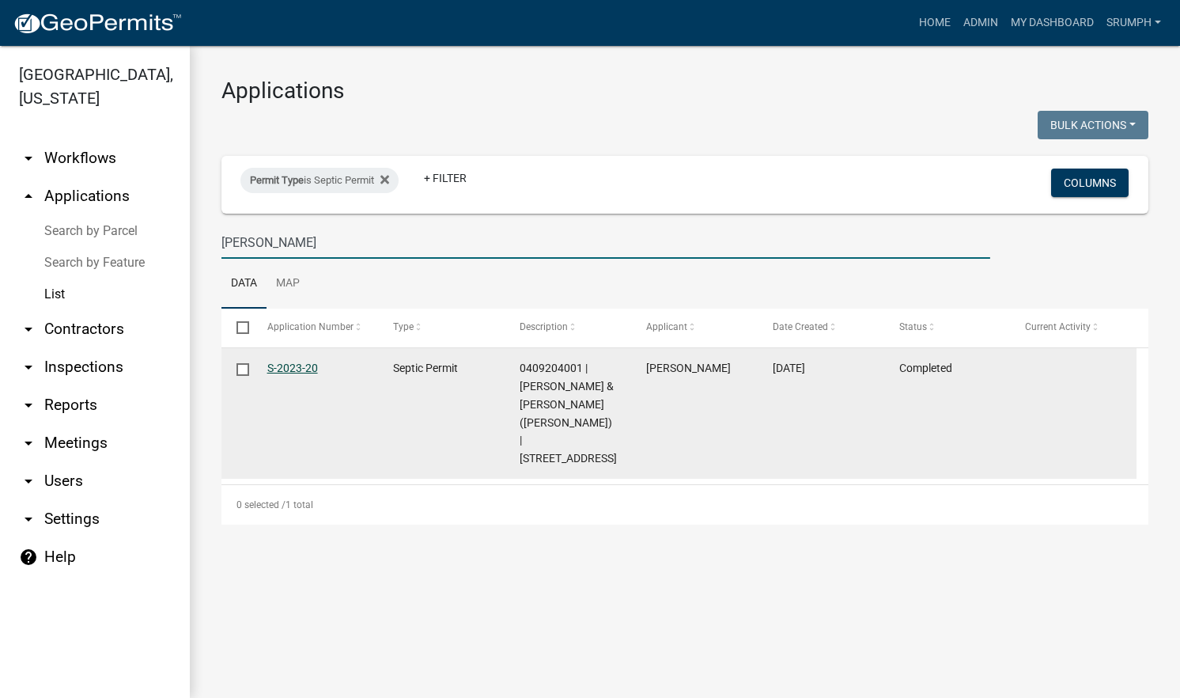
click at [296, 366] on link "S-2023-20" at bounding box center [292, 367] width 51 height 13
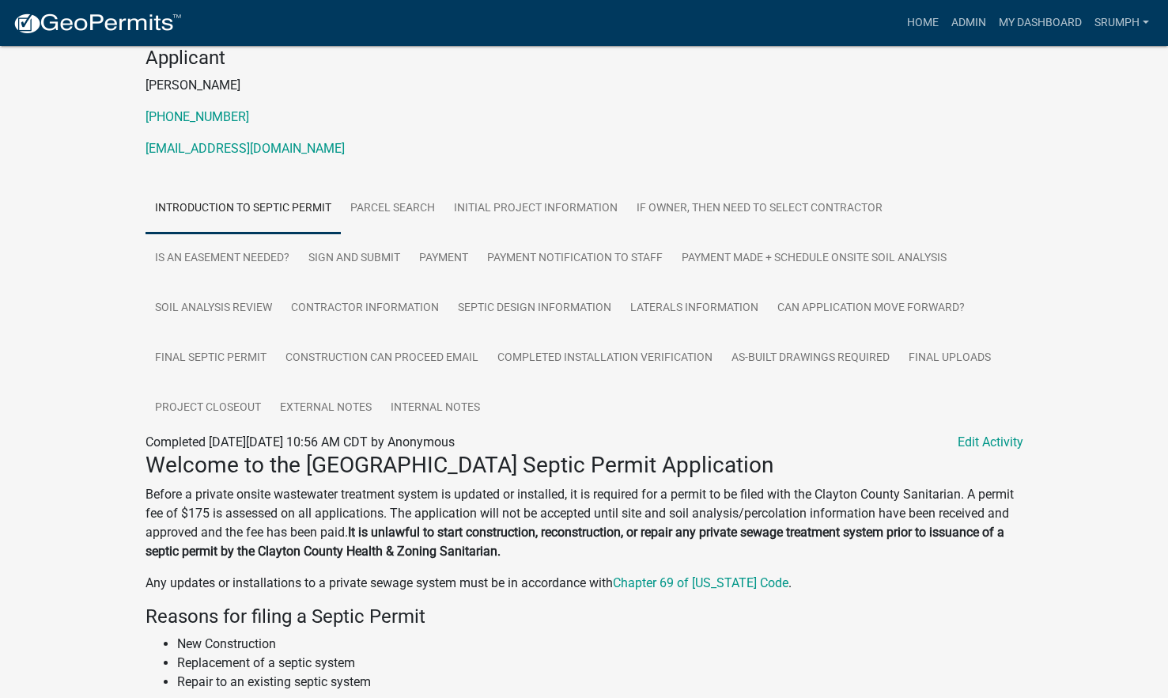
scroll to position [194, 0]
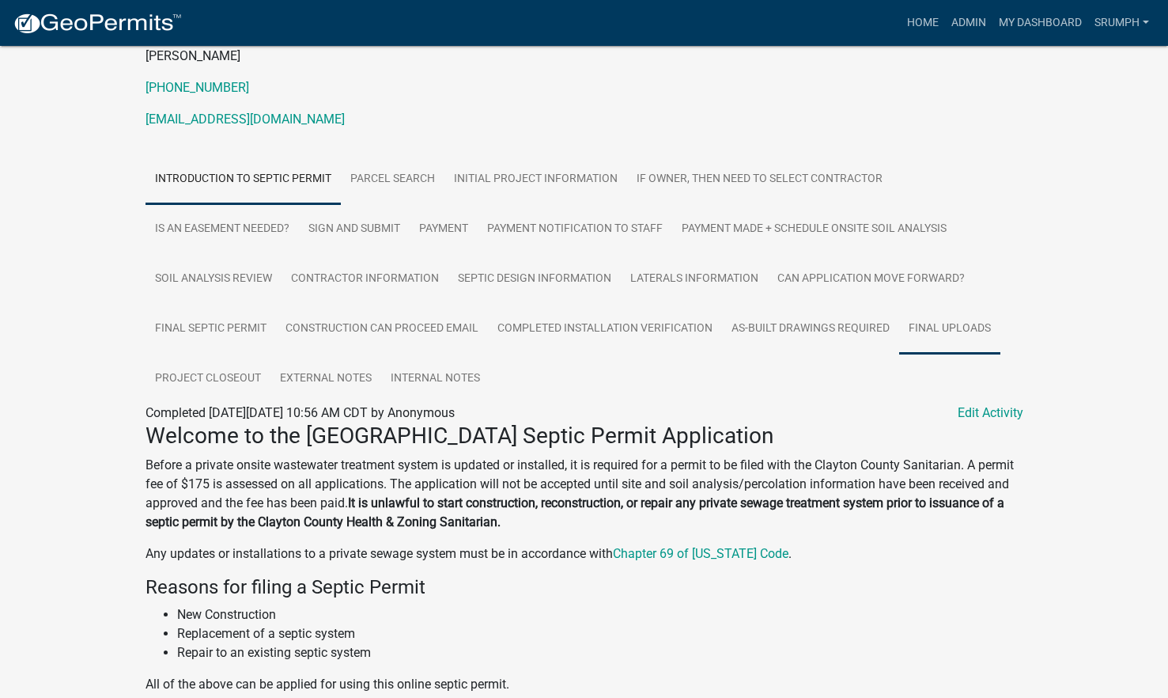
click at [965, 320] on link "Final Uploads" at bounding box center [949, 329] width 101 height 51
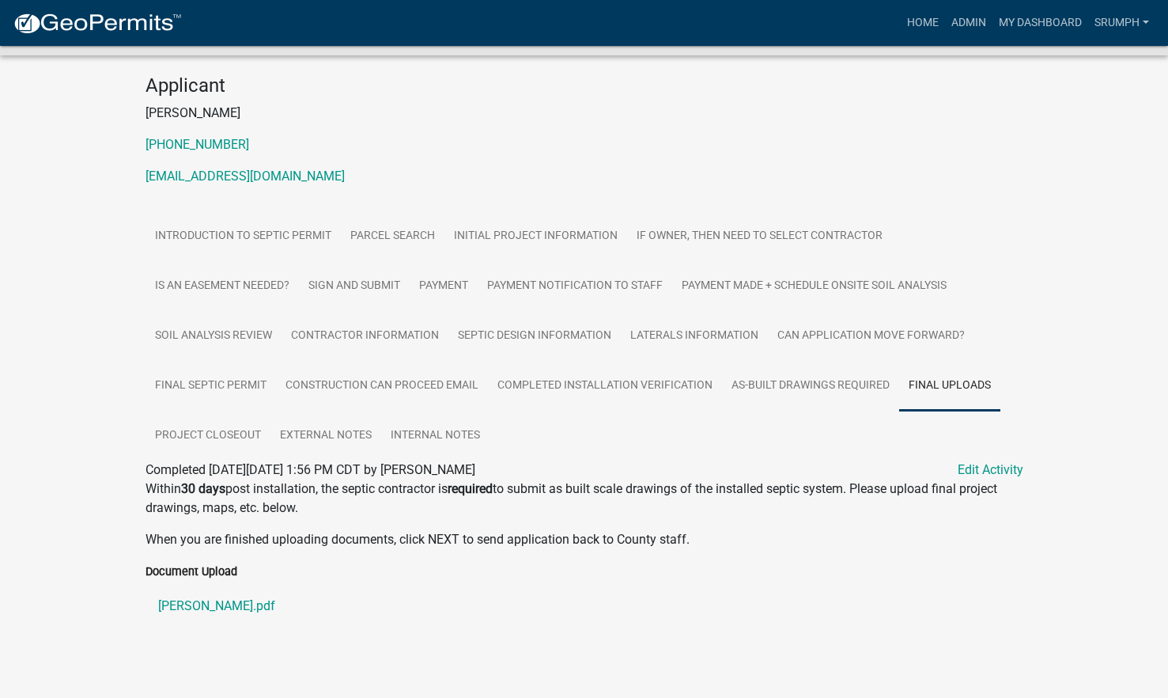
scroll to position [146, 0]
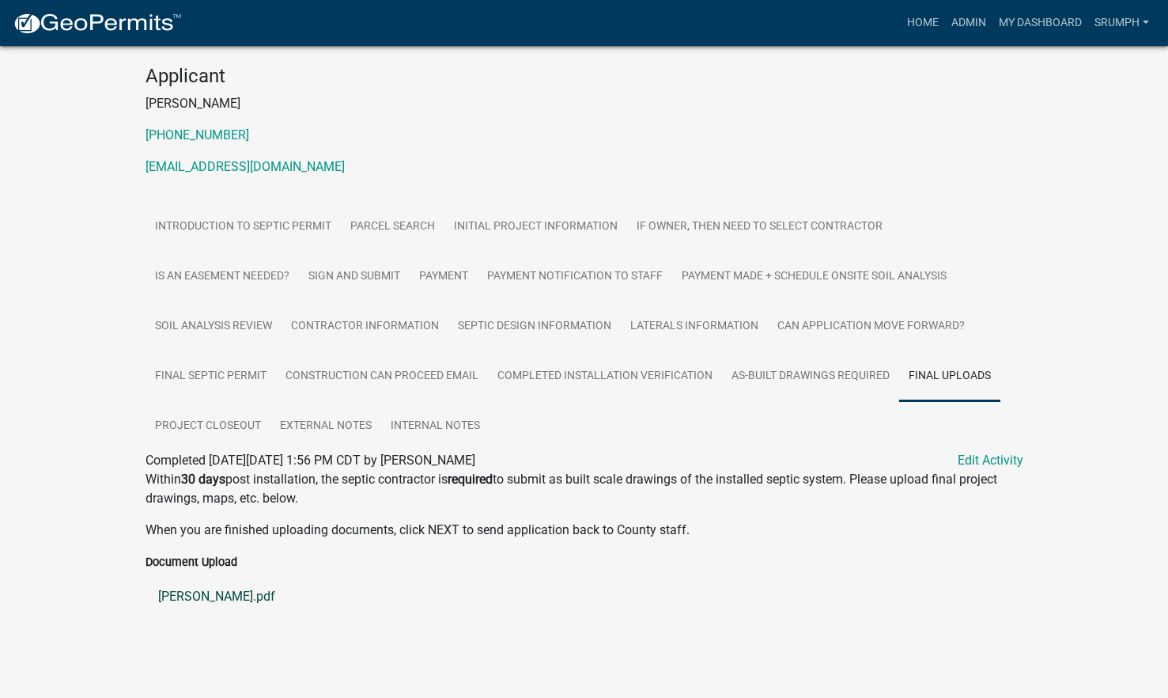
click at [221, 590] on link "Rumph Dylan.pdf" at bounding box center [585, 596] width 878 height 38
click at [767, 388] on link "As-Built Drawings Required" at bounding box center [810, 376] width 177 height 51
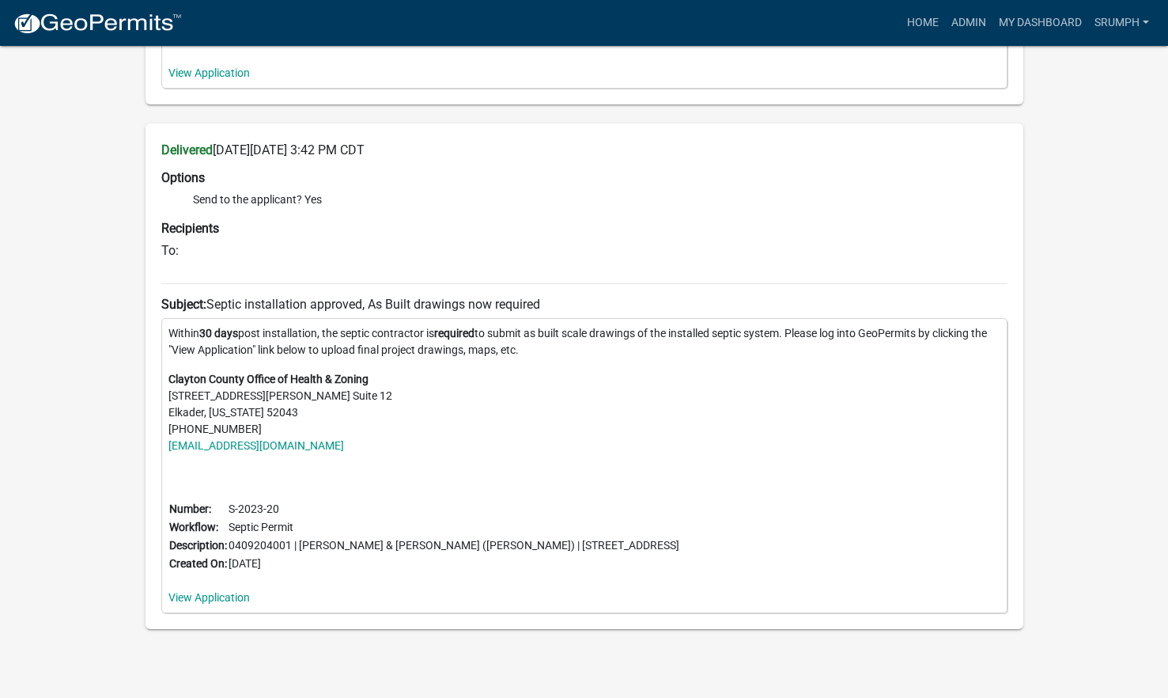
scroll to position [1071, 0]
